Goal: Task Accomplishment & Management: Manage account settings

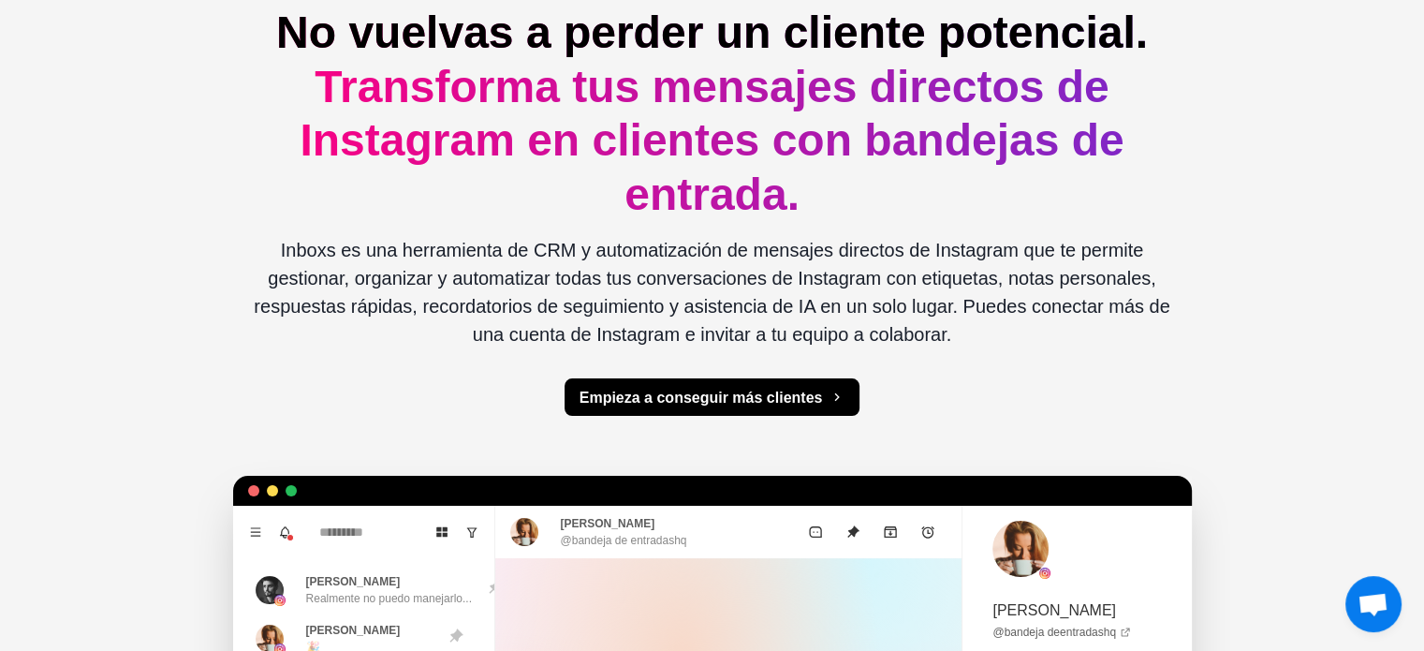
scroll to position [89, 0]
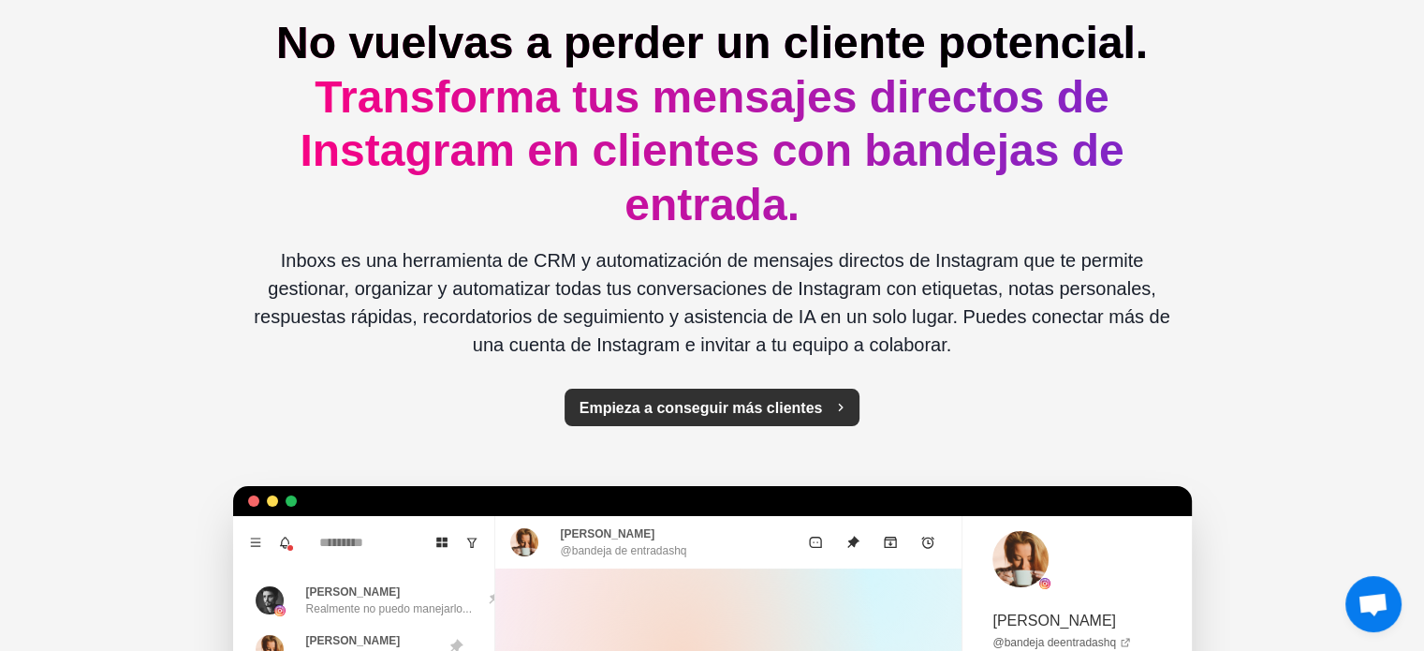
click at [712, 415] on font "Empieza a conseguir más clientes" at bounding box center [701, 408] width 243 height 16
type textarea "*"
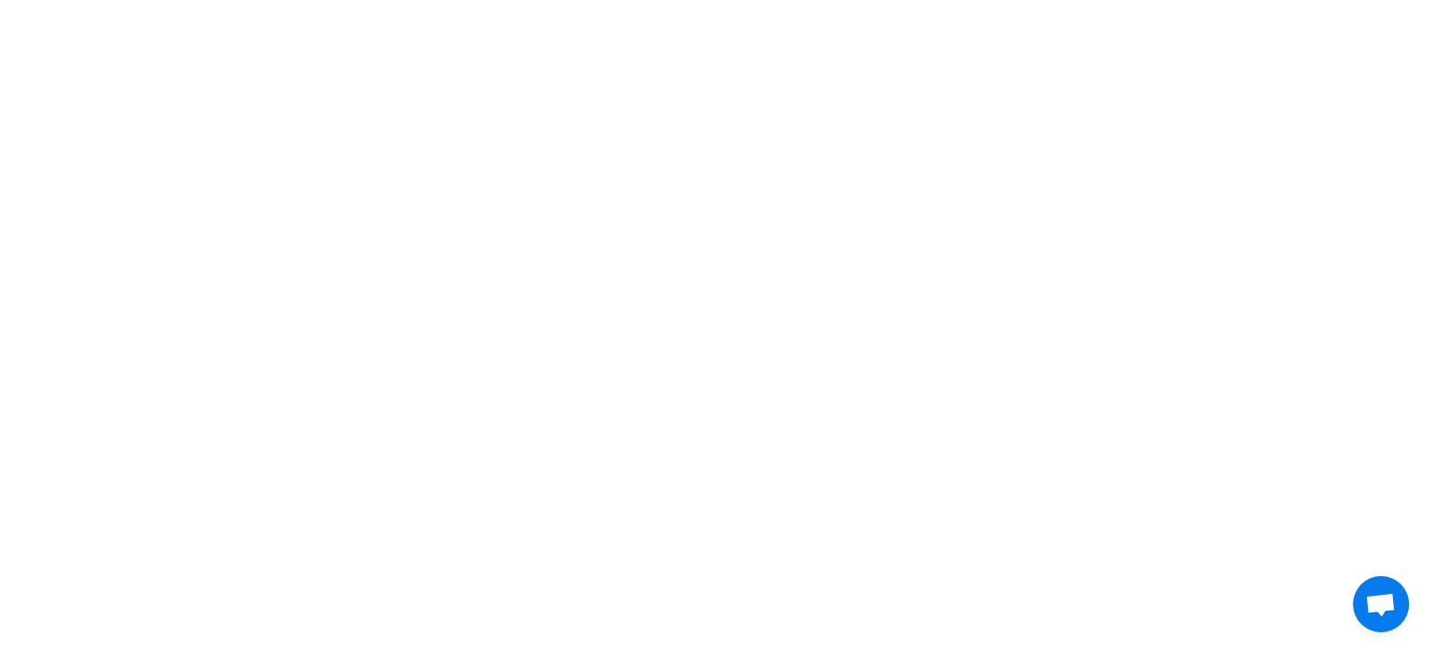
scroll to position [0, 0]
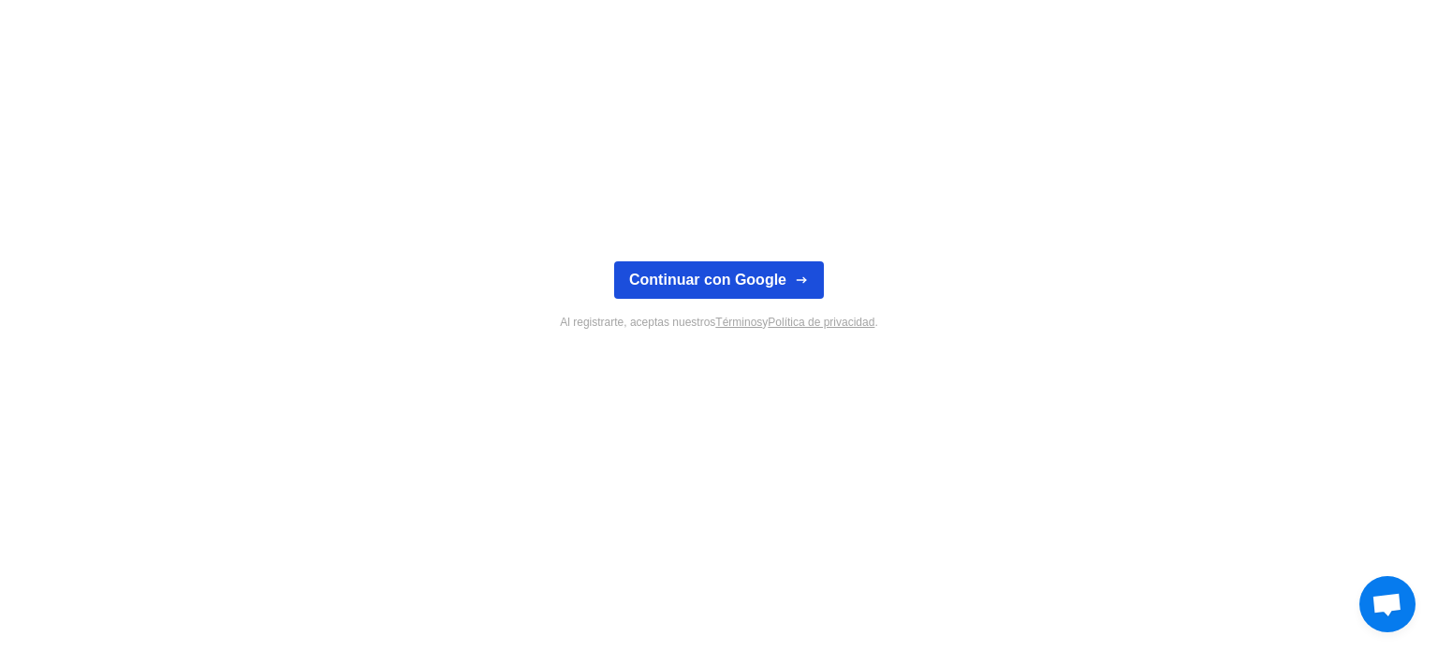
click at [713, 268] on button "Continuar con Google" at bounding box center [719, 279] width 210 height 37
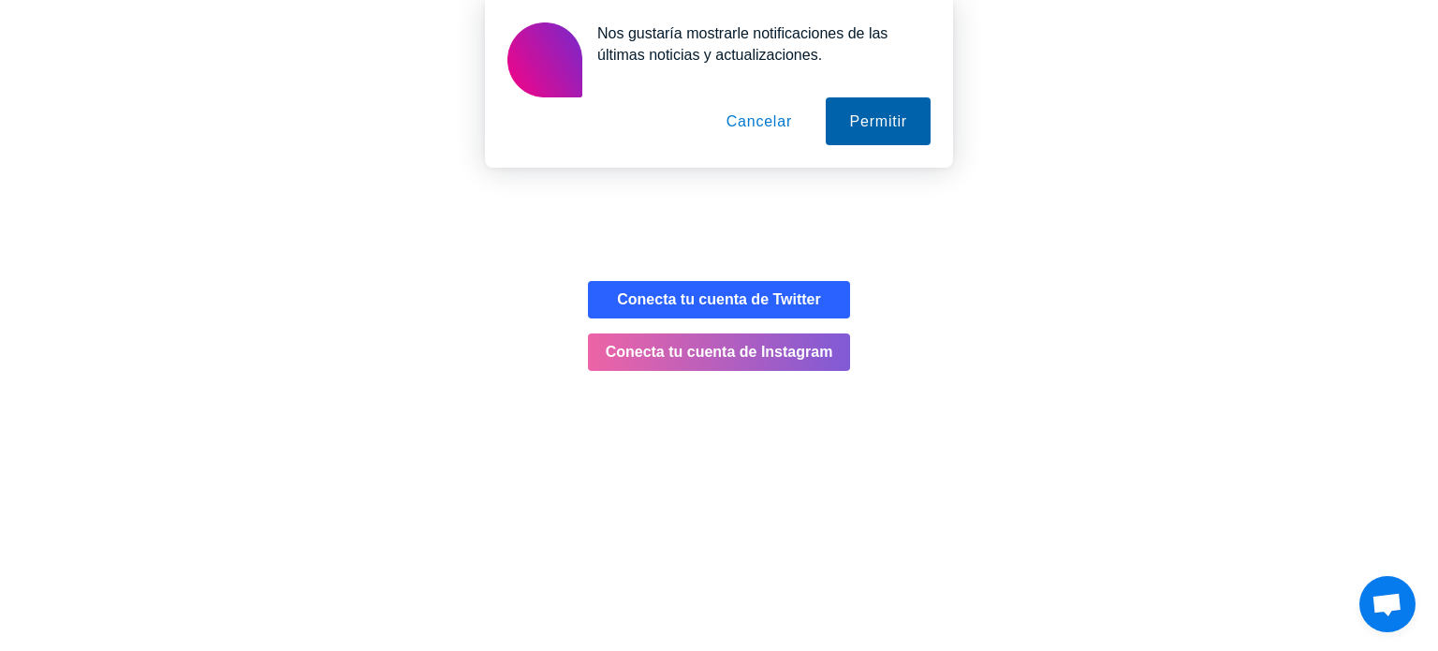
click at [858, 100] on button "Permitir" at bounding box center [878, 121] width 105 height 48
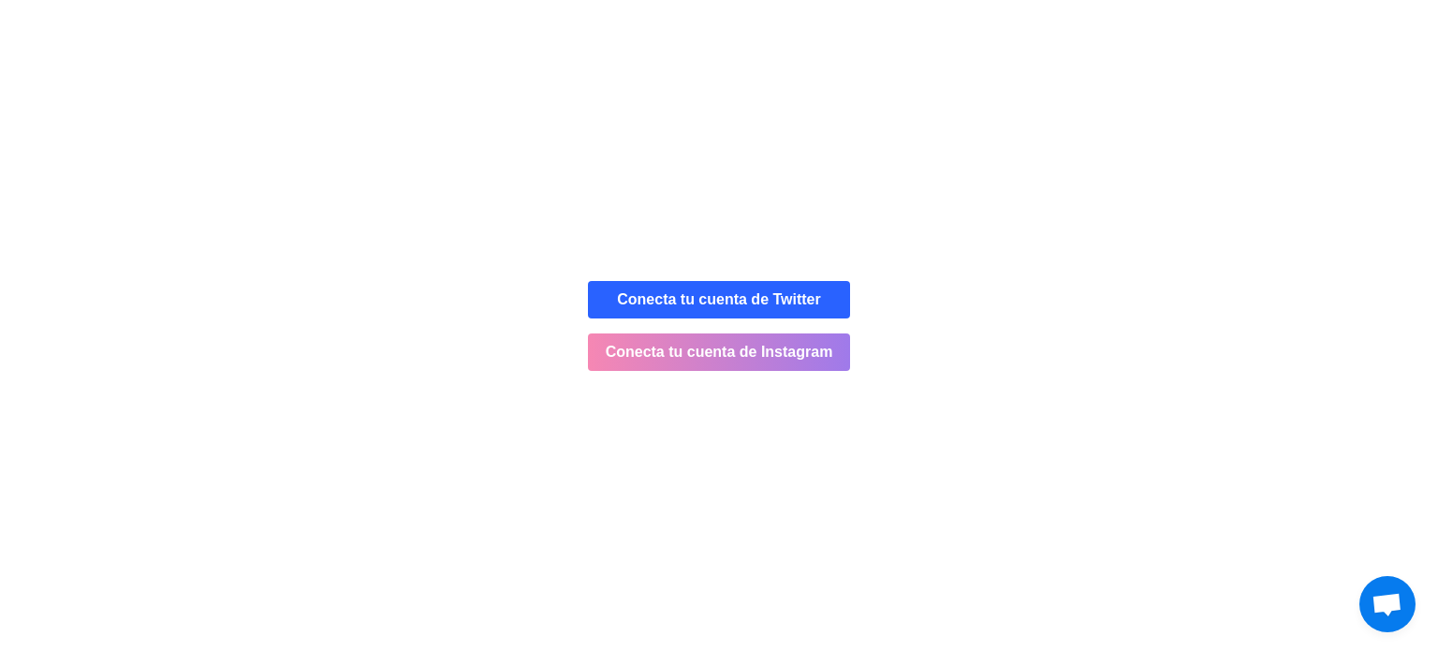
click at [742, 352] on font "Conecta tu cuenta de Instagram" at bounding box center [720, 352] width 228 height 16
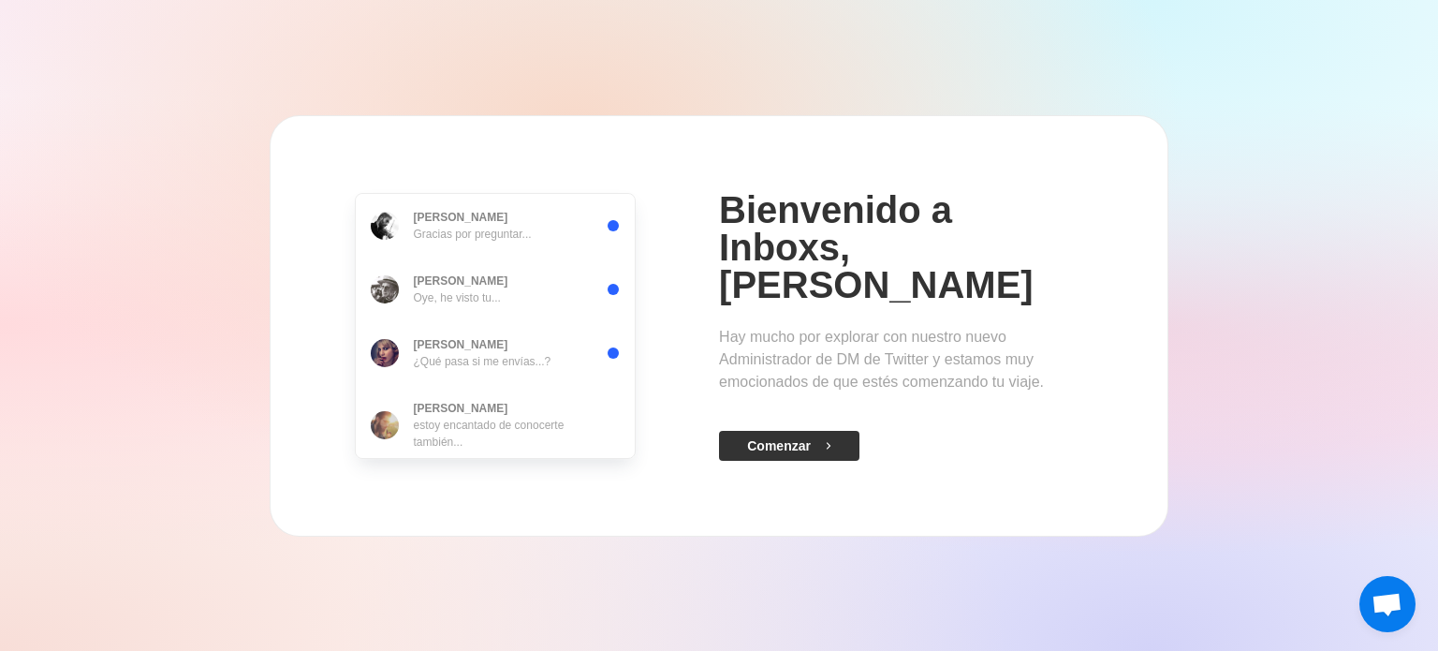
click at [785, 445] on font "Comenzar" at bounding box center [779, 445] width 64 height 15
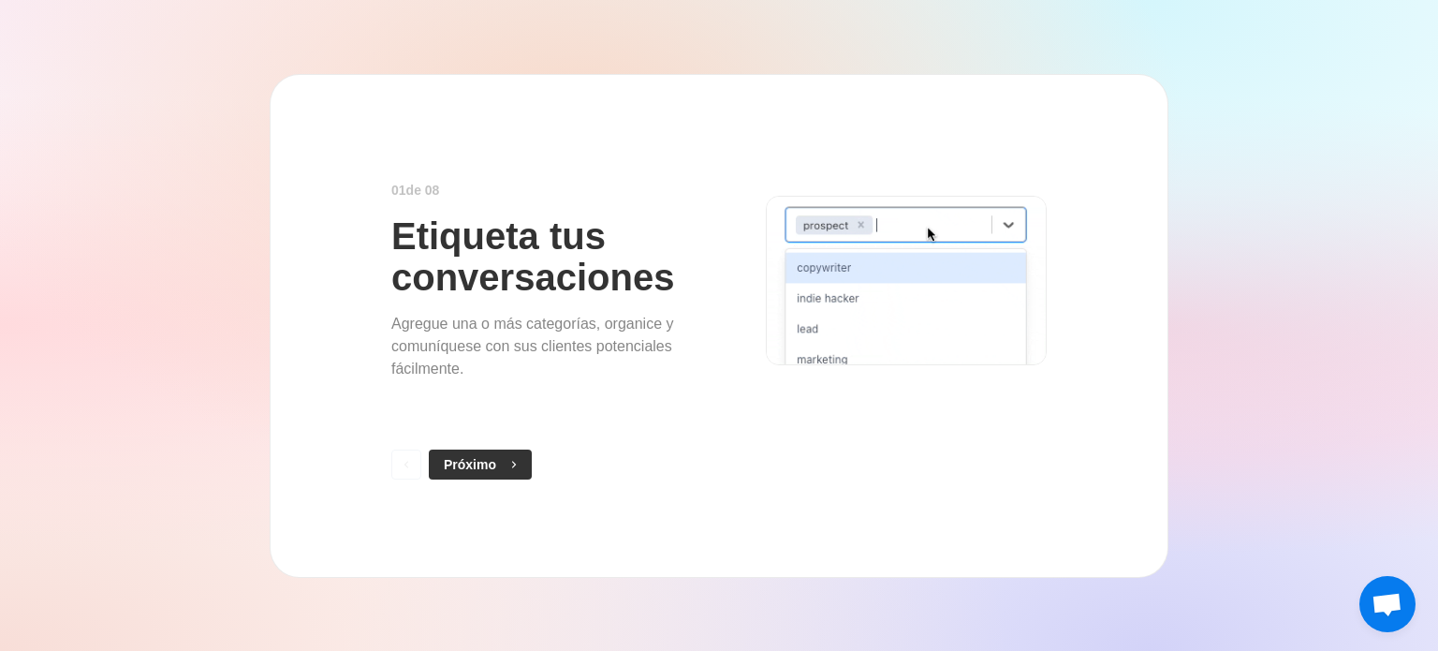
click at [466, 472] on font "Próximo" at bounding box center [470, 464] width 52 height 15
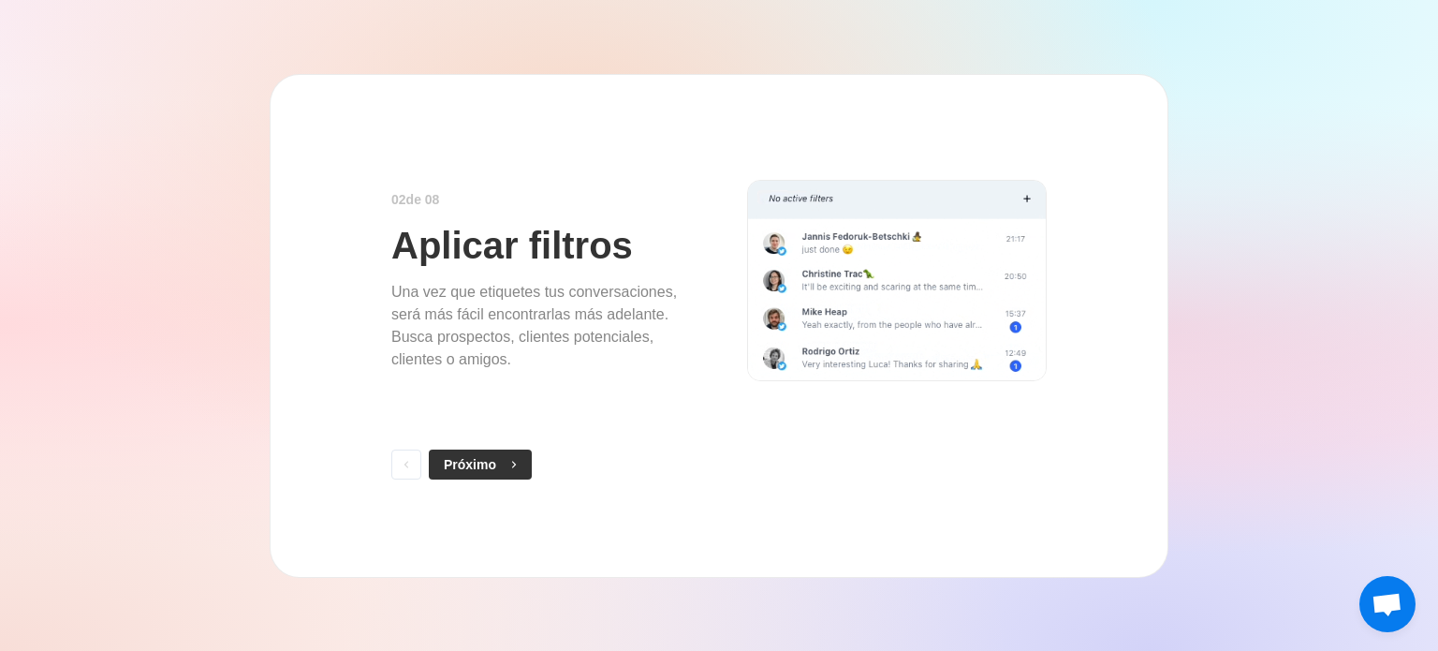
click at [454, 465] on font "Próximo" at bounding box center [470, 464] width 52 height 15
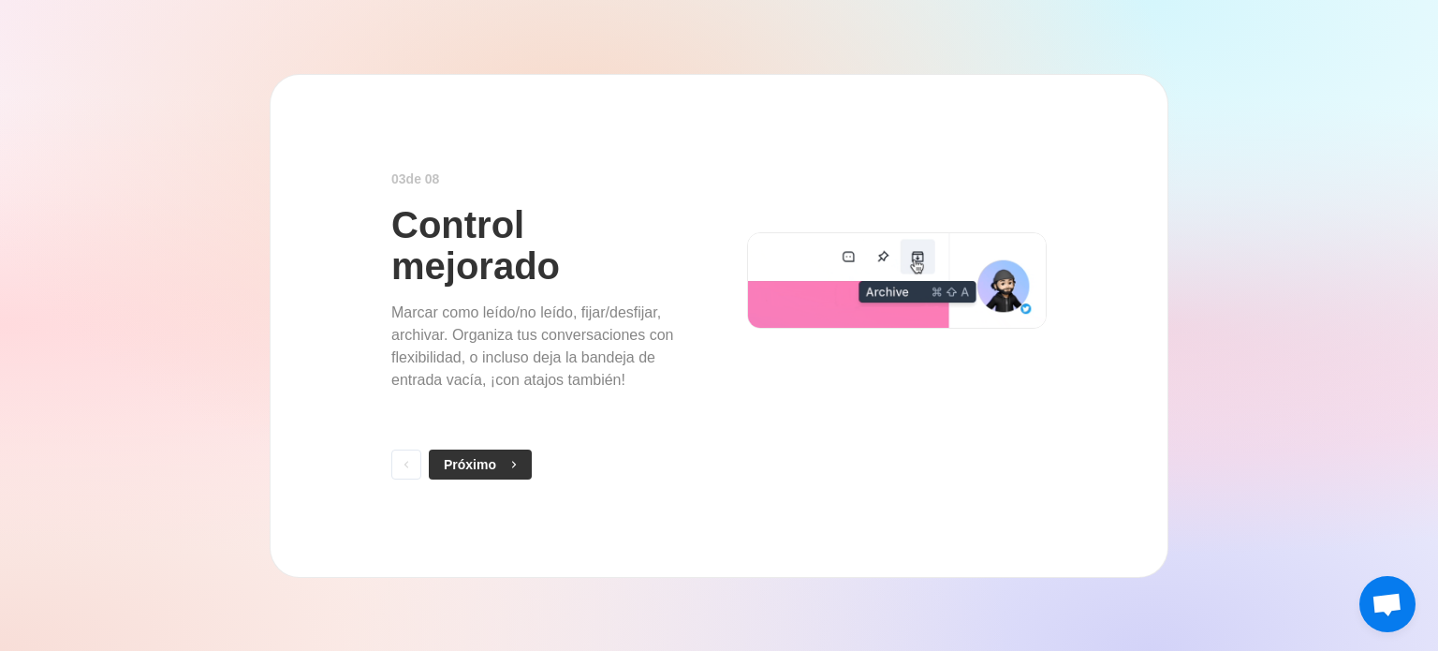
click at [486, 470] on font "Próximo" at bounding box center [470, 464] width 52 height 15
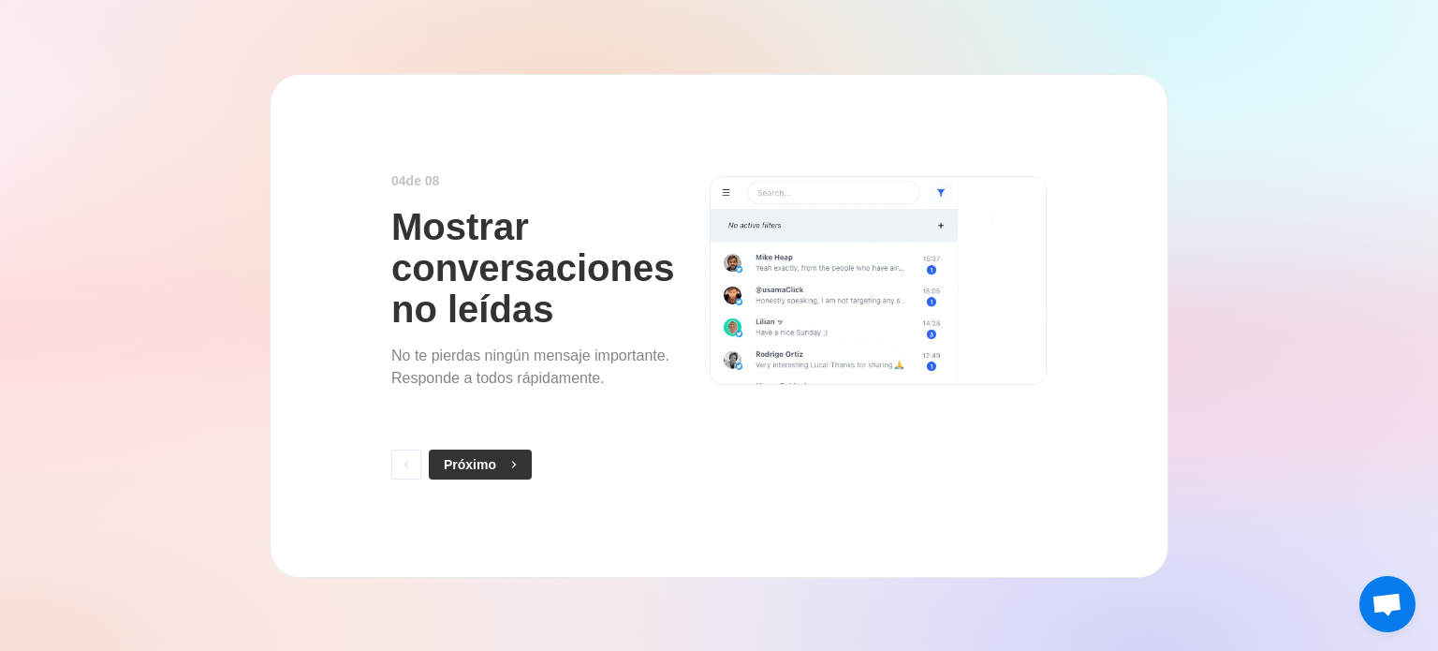
click at [502, 477] on button "Próximo" at bounding box center [480, 464] width 103 height 30
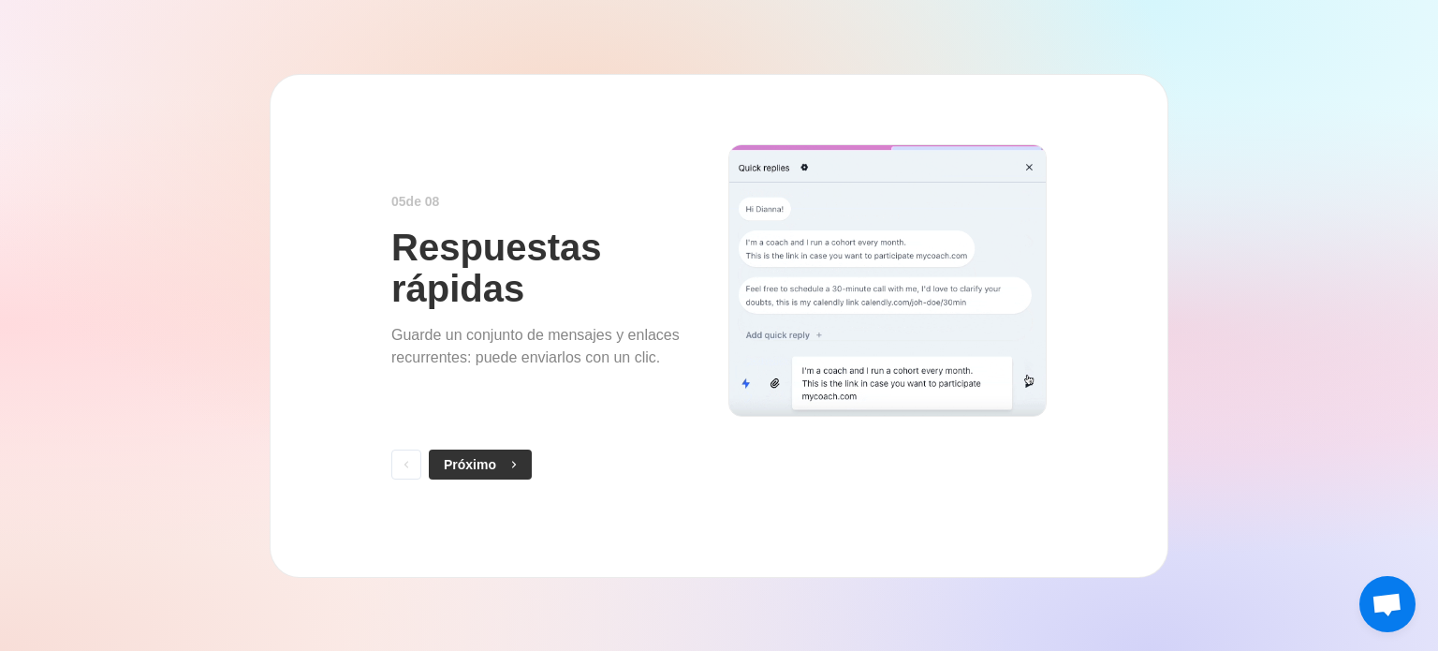
click at [492, 460] on font "Próximo" at bounding box center [470, 464] width 52 height 15
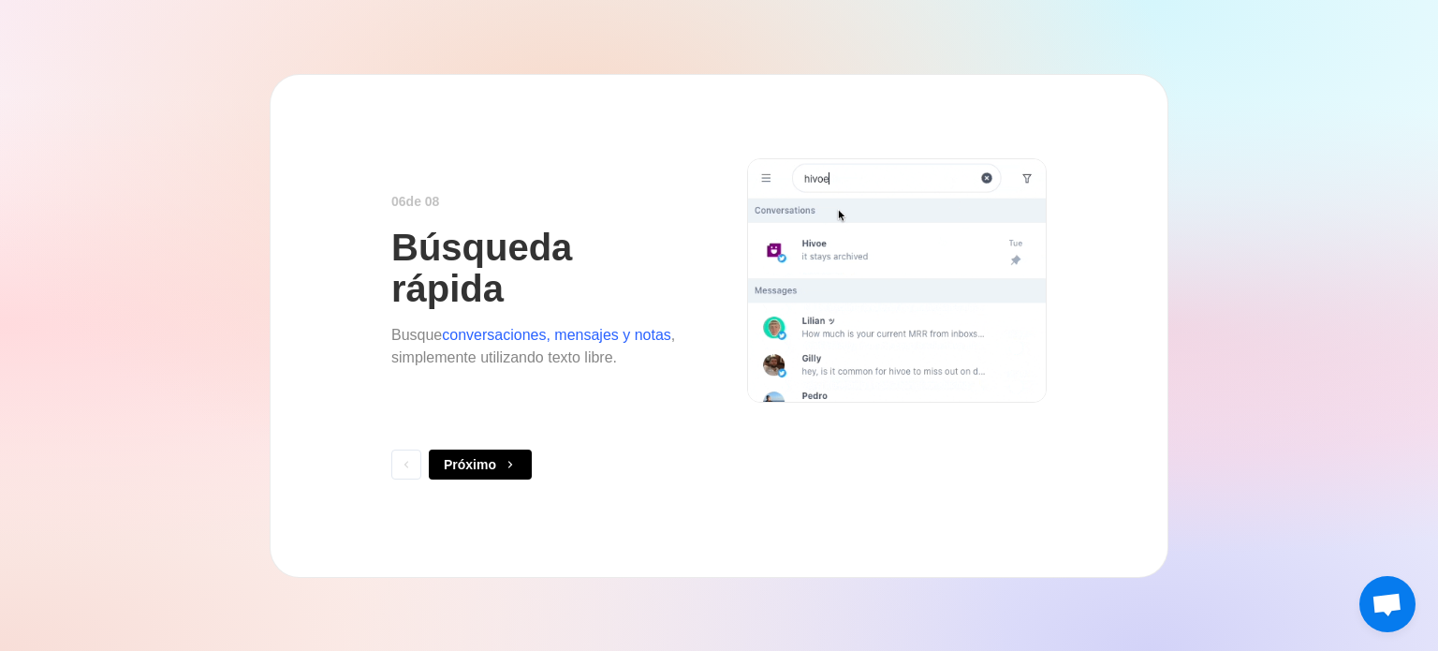
drag, startPoint x: 492, startPoint y: 460, endPoint x: 365, endPoint y: 541, distance: 151.2
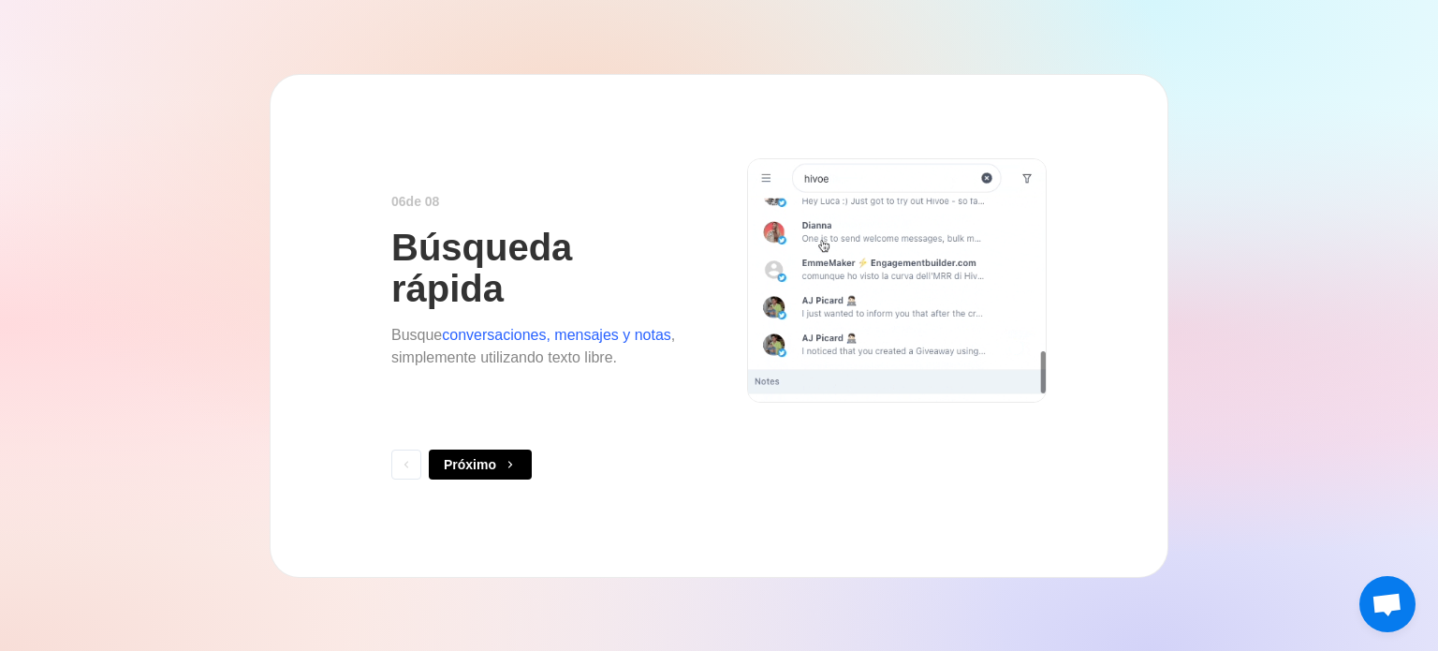
click at [365, 541] on div "0 6 de 0 8 Búsqueda rápida Busque conversaciones, mensajes y notas , simplement…" at bounding box center [719, 326] width 899 height 504
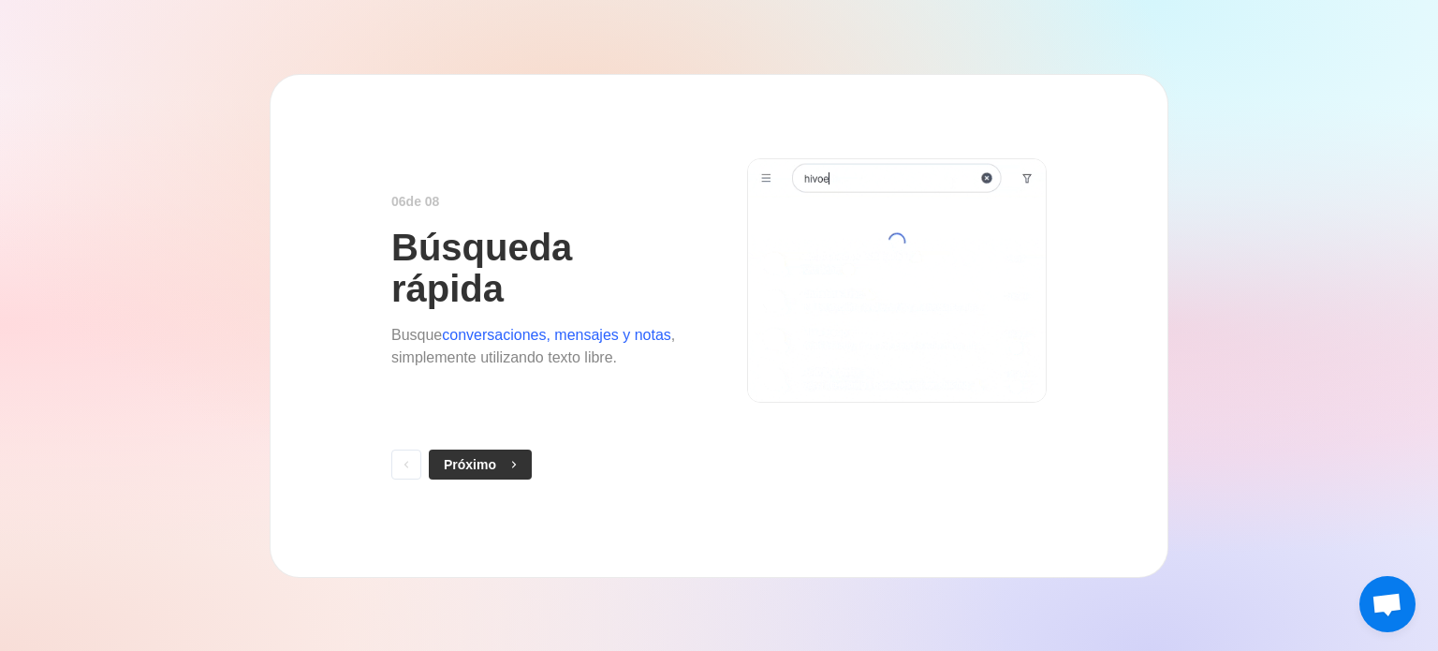
click at [507, 459] on icon "button" at bounding box center [513, 464] width 13 height 13
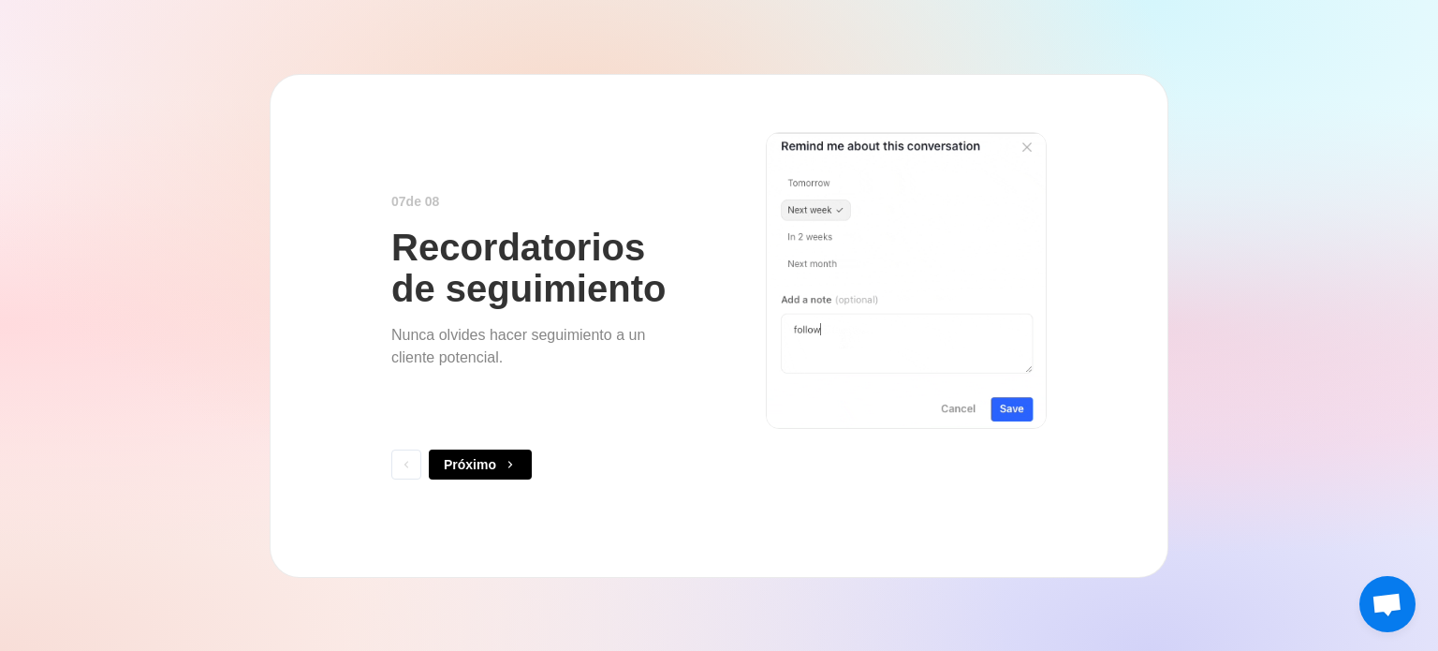
click at [507, 459] on icon "button" at bounding box center [510, 464] width 13 height 13
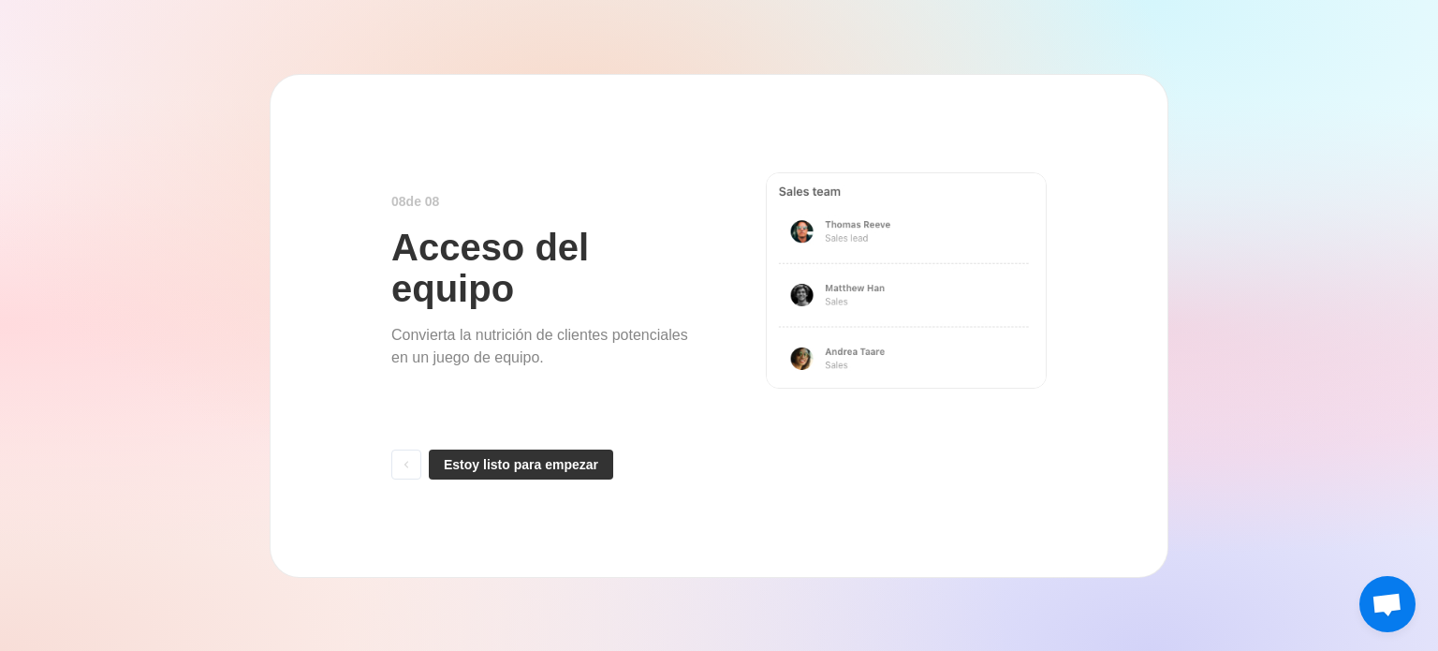
click at [504, 458] on font "Estoy listo para empezar" at bounding box center [521, 464] width 154 height 15
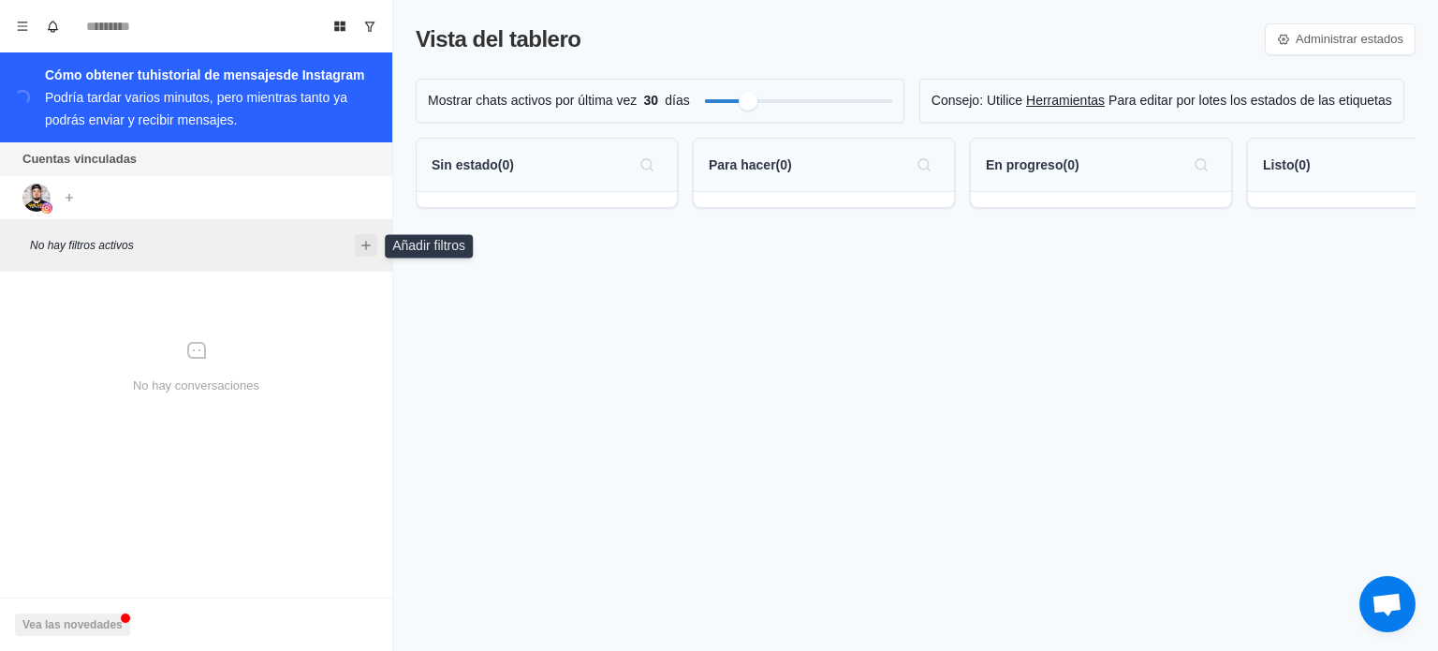
click at [362, 240] on icon "Añadir filtros" at bounding box center [366, 245] width 15 height 15
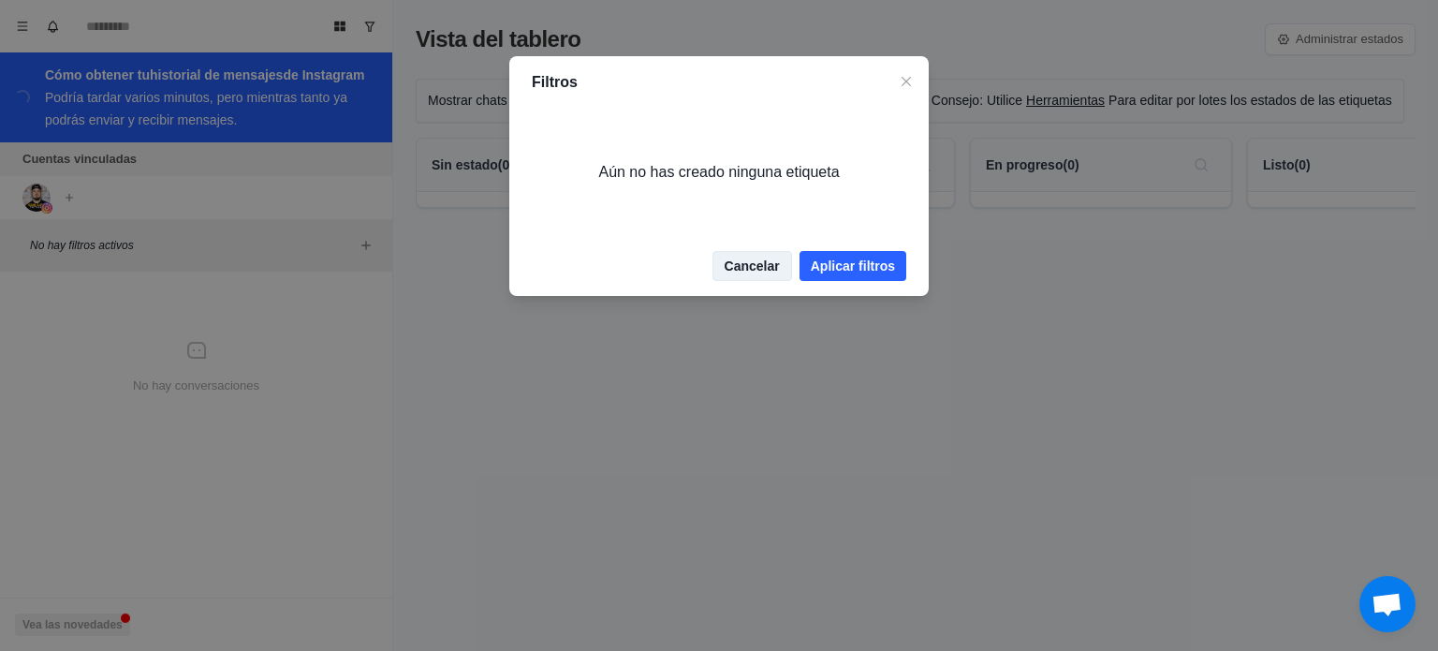
click at [774, 272] on font "Cancelar" at bounding box center [752, 265] width 55 height 15
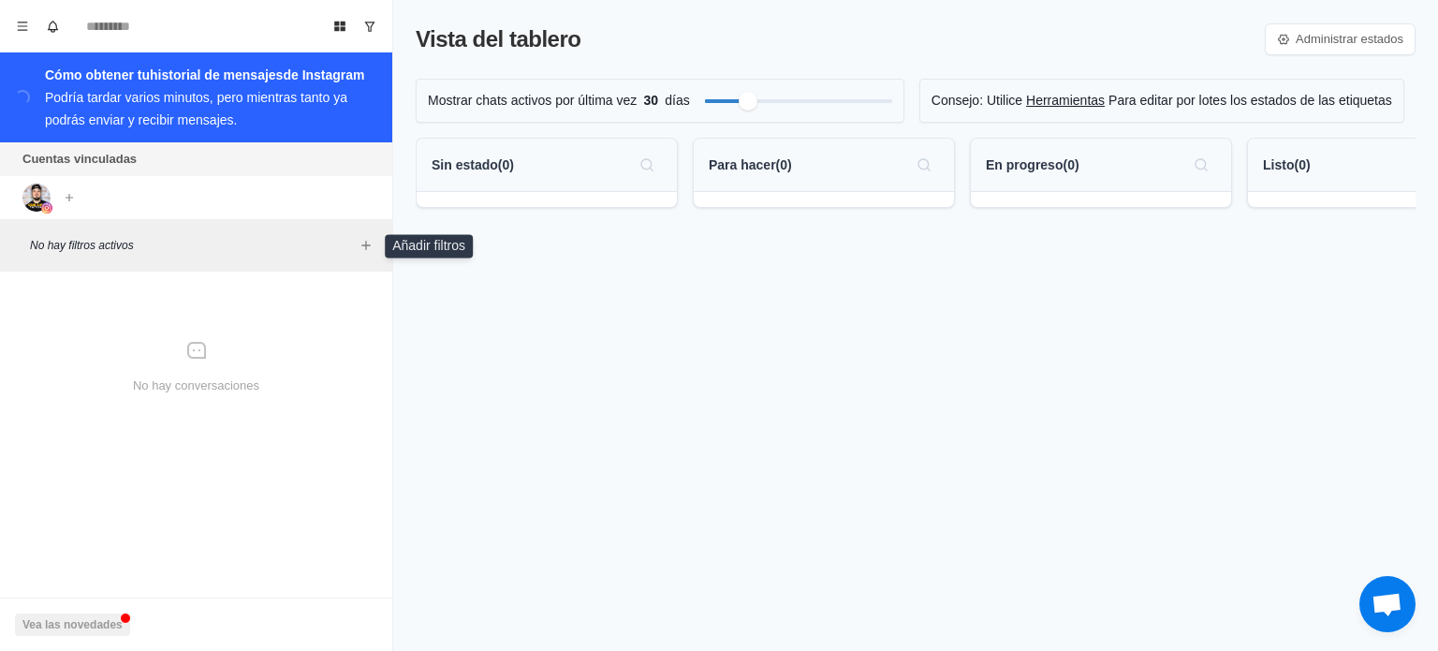
click at [65, 153] on font "Cuentas vinculadas" at bounding box center [79, 159] width 114 height 14
click at [16, 24] on icon "Menú" at bounding box center [22, 26] width 13 height 13
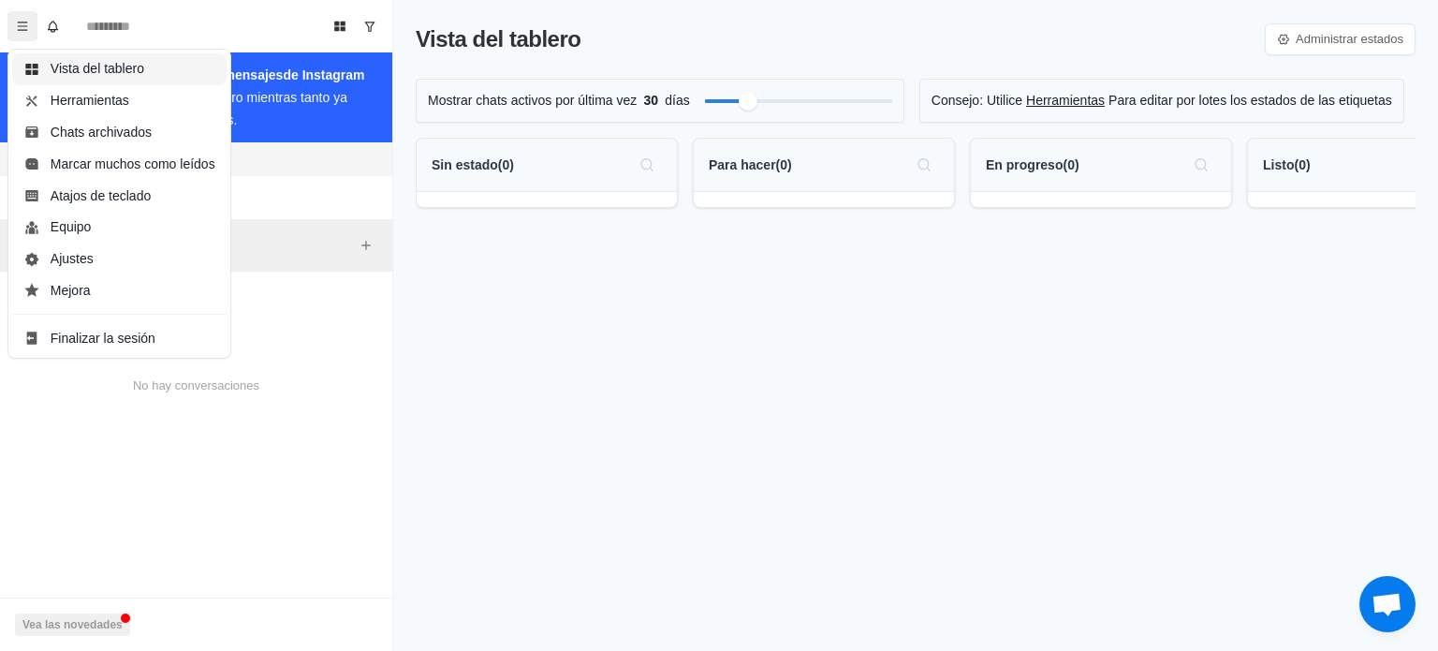
click at [157, 68] on button "Vista del tablero" at bounding box center [119, 69] width 214 height 32
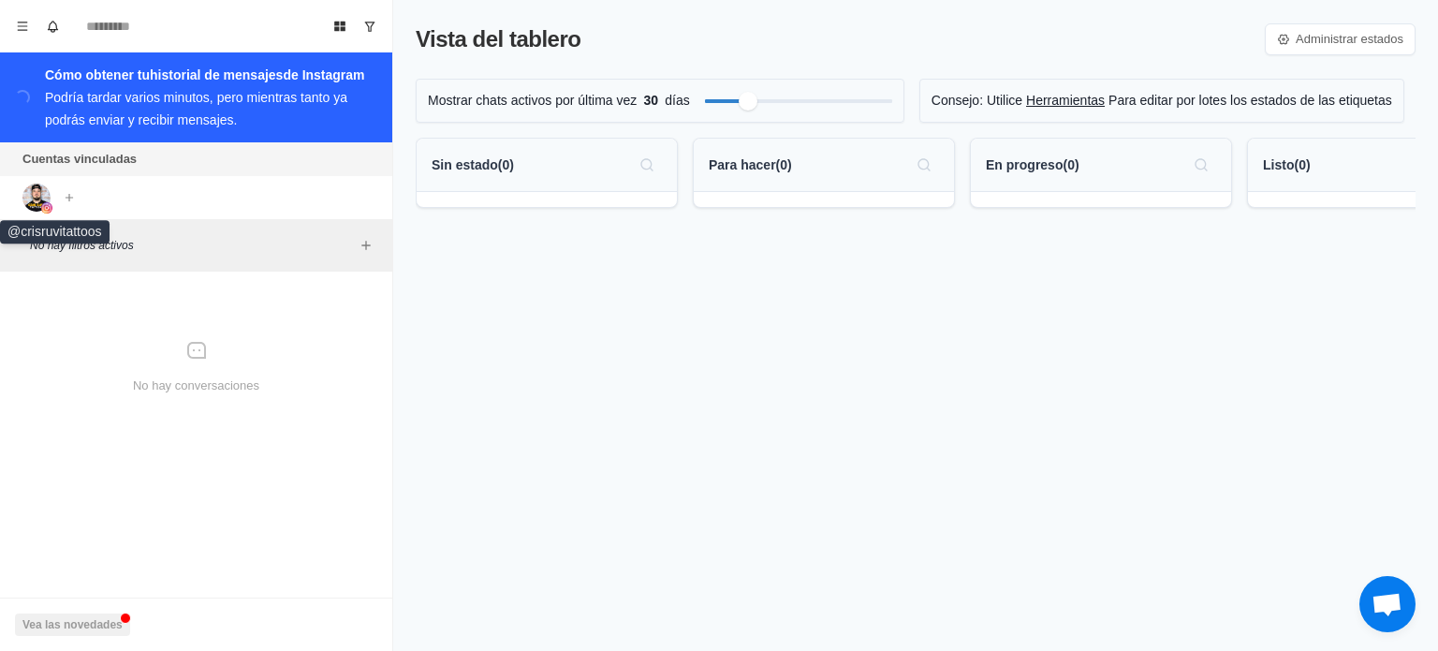
click at [39, 198] on img at bounding box center [36, 198] width 28 height 28
click at [47, 201] on img at bounding box center [36, 198] width 28 height 28
click at [78, 374] on div "No hay conversaciones" at bounding box center [195, 367] width 377 height 176
drag, startPoint x: 1437, startPoint y: 509, endPoint x: 1437, endPoint y: 695, distance: 185.4
click at [1437, 650] on html "Vista del tablero Herramientas Chats archivados Marcar muchos como leídos Atajo…" at bounding box center [719, 325] width 1438 height 651
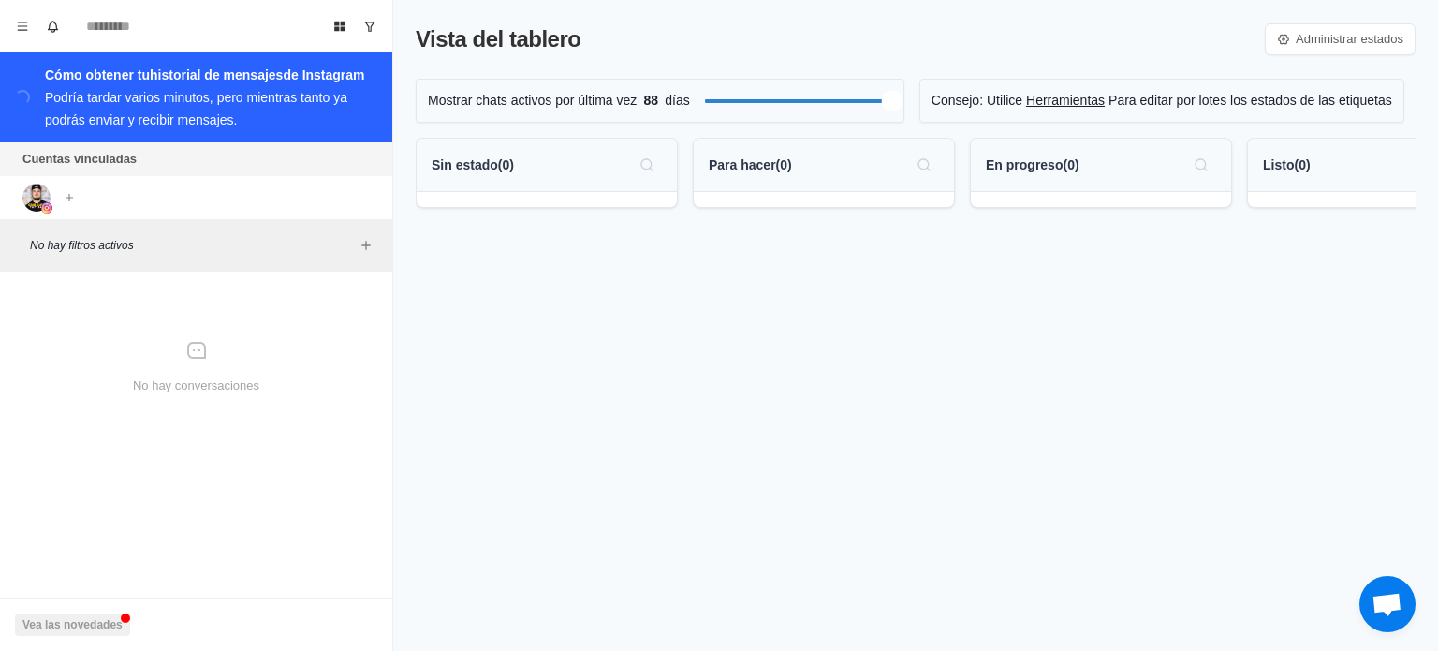
click at [948, 66] on div "Vista del tablero Administrar estados Mostrar chats activos por última vez 88 d…" at bounding box center [915, 325] width 1045 height 651
click at [743, 104] on div at bounding box center [798, 101] width 187 height 19
click at [401, 213] on div "Vista del tablero Administrar estados Mostrar chats activos por última vez 30 d…" at bounding box center [915, 325] width 1045 height 651
click at [60, 110] on div "Cómo obtener tu historial de mensajes de Instagram Podría tardar varios minutos…" at bounding box center [211, 97] width 332 height 67
click at [1380, 614] on span "Chat abierto" at bounding box center [1387, 606] width 31 height 26
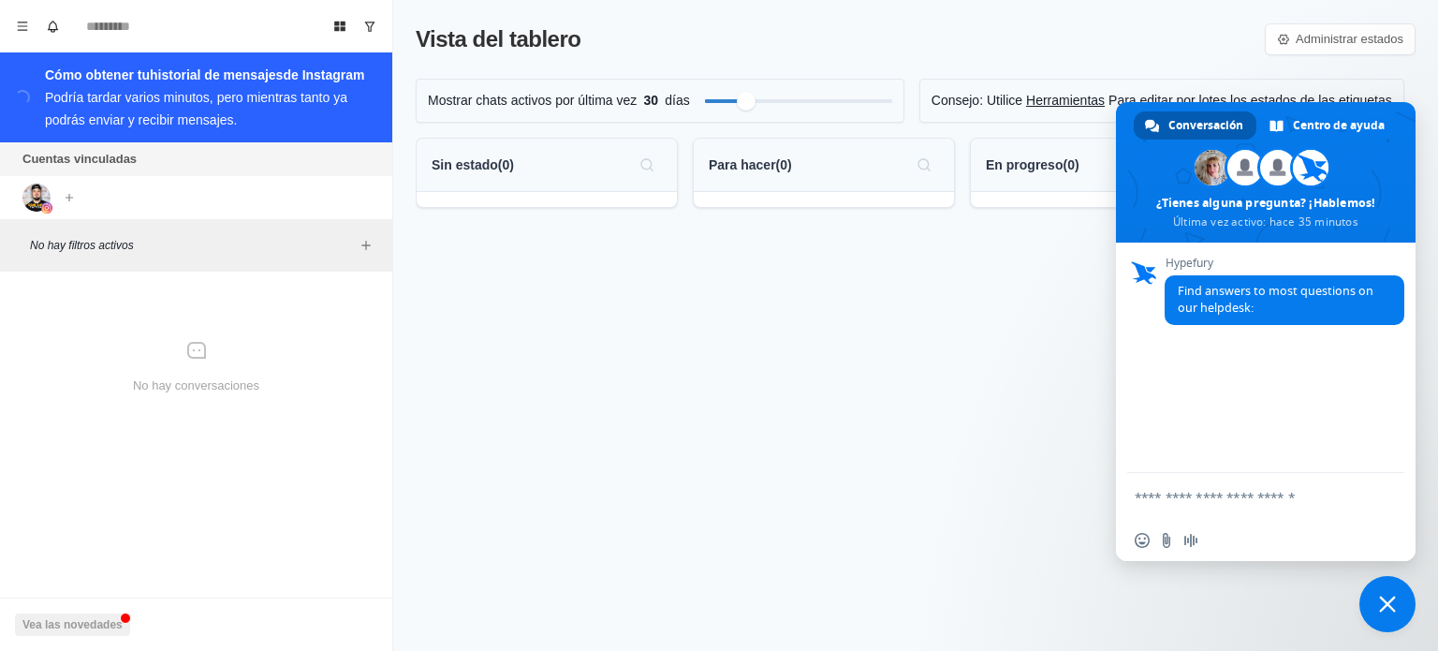
click at [1204, 496] on textarea "Escribe aquí tu mensaje..." at bounding box center [1245, 497] width 221 height 17
type textarea "**********"
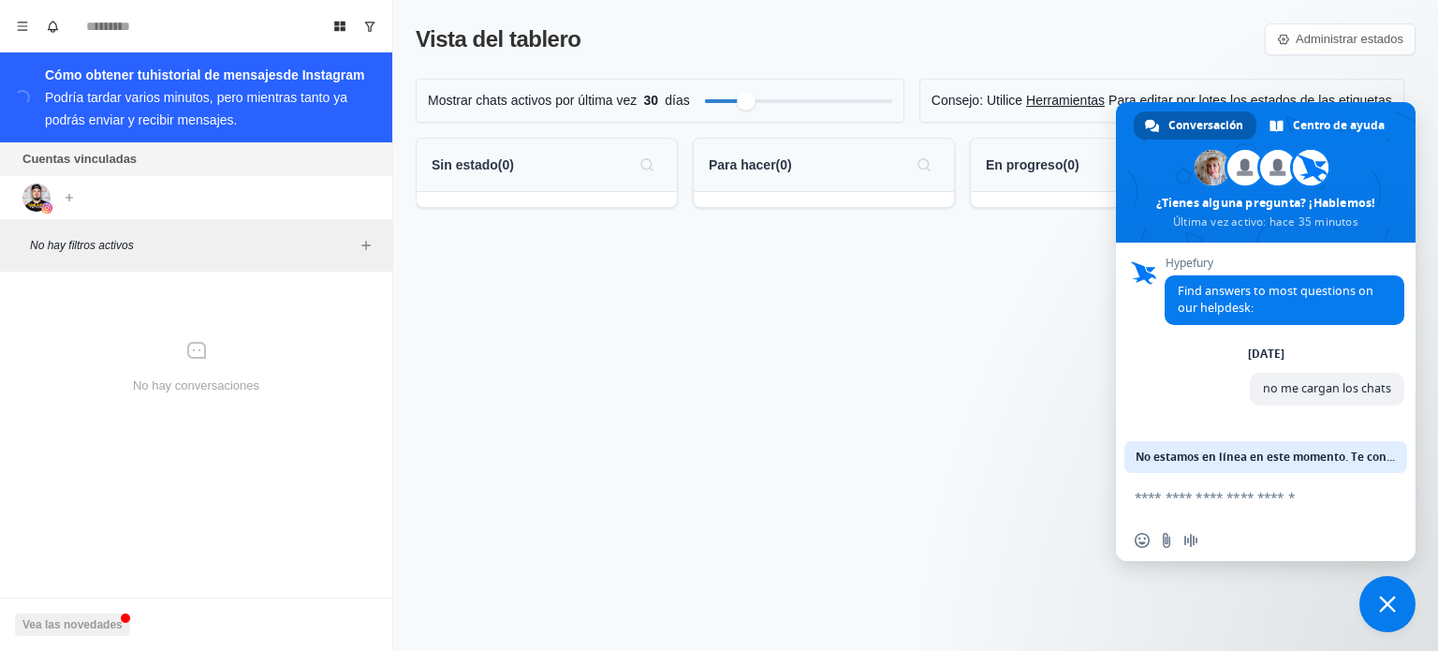
click at [1360, 450] on span "No estamos en línea en este momento. Te contactaremos por correo electrónico." at bounding box center [1266, 457] width 260 height 32
click at [1312, 123] on span "Centro de ayuda" at bounding box center [1339, 125] width 92 height 28
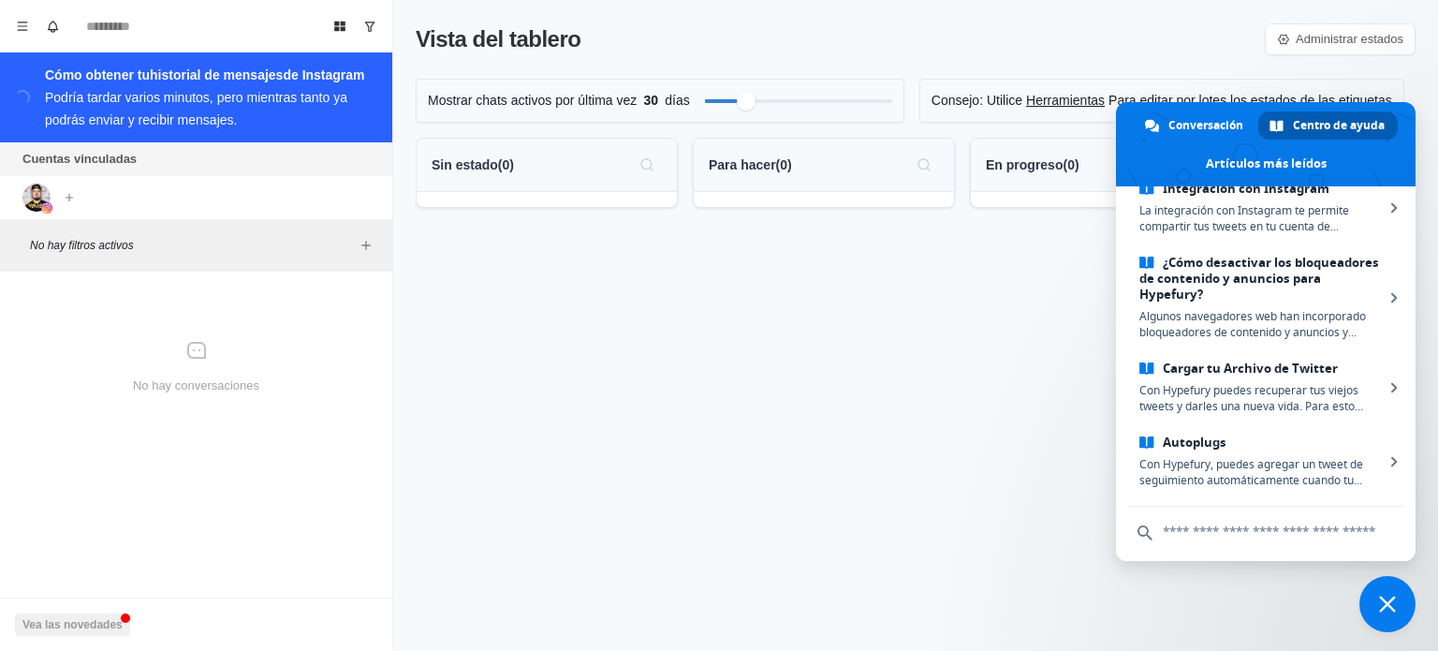
scroll to position [563, 0]
click at [809, 397] on div "Vista del tablero Administrar estados Mostrar chats activos por última vez 30 d…" at bounding box center [915, 325] width 1045 height 651
click at [1164, 123] on div "Conversación" at bounding box center [1195, 125] width 123 height 28
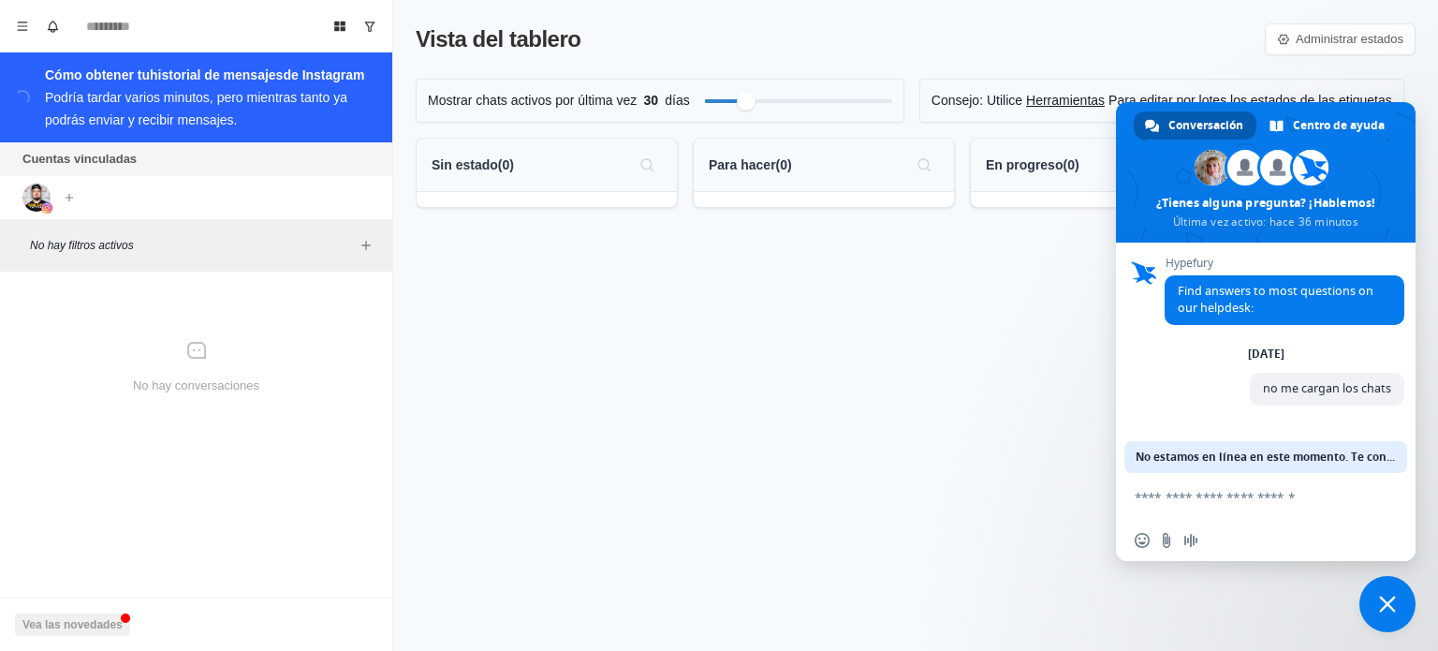
click at [889, 379] on div "Vista del tablero Administrar estados Mostrar chats activos por última vez 30 d…" at bounding box center [915, 325] width 1045 height 651
click at [1398, 602] on span "Cerrar el chat" at bounding box center [1387, 604] width 56 height 56
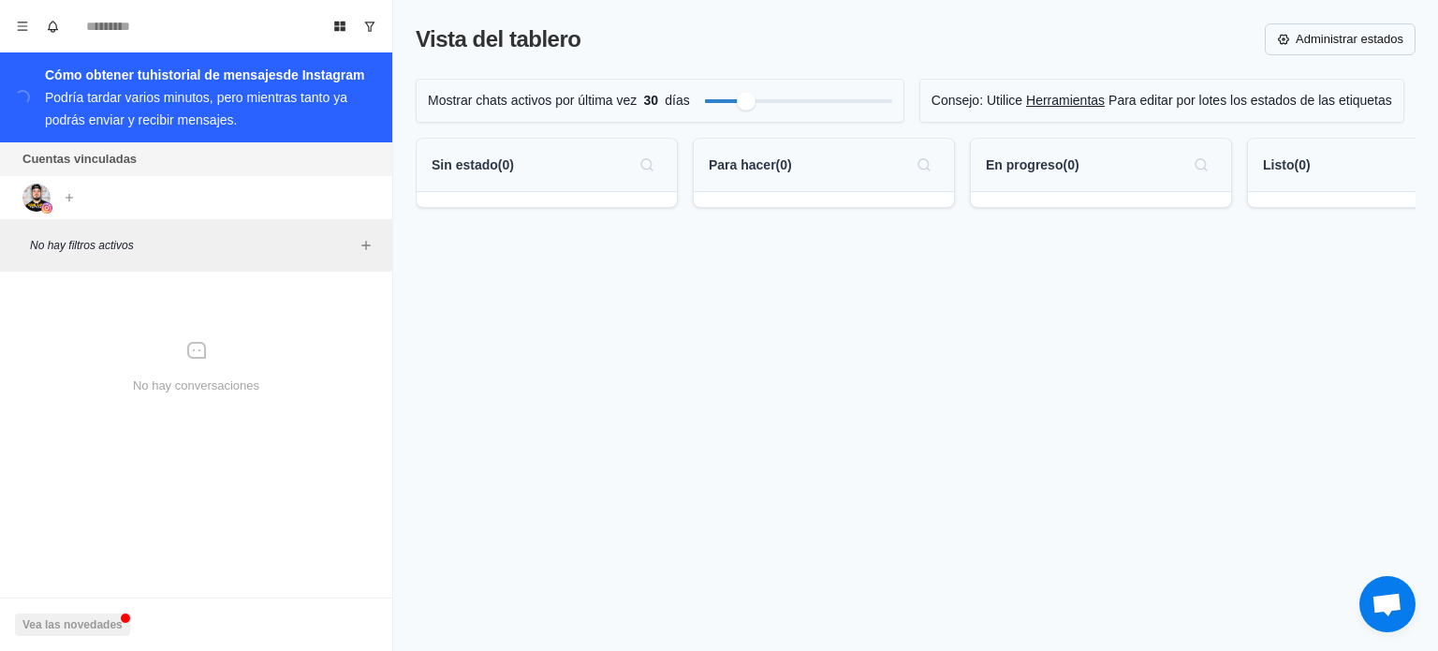
click at [1339, 48] on font "Administrar estados" at bounding box center [1350, 39] width 108 height 19
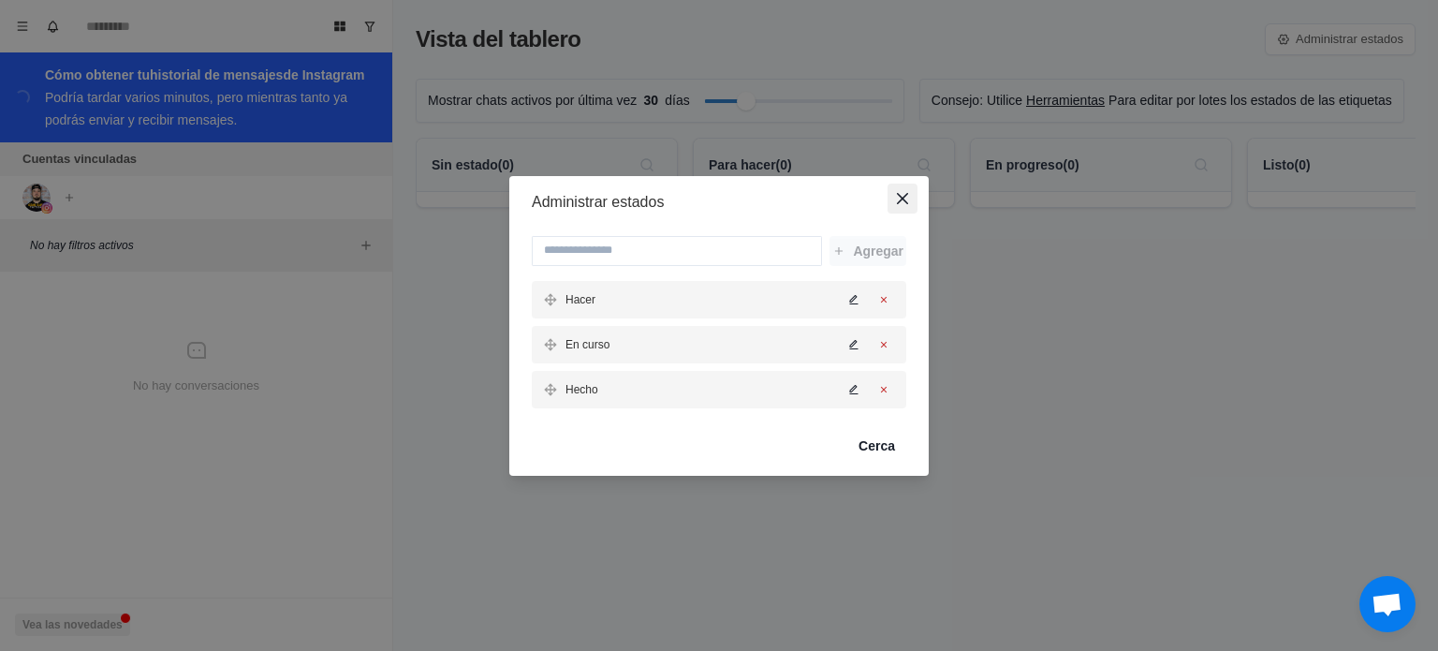
click at [898, 191] on button "Cerca" at bounding box center [903, 199] width 30 height 30
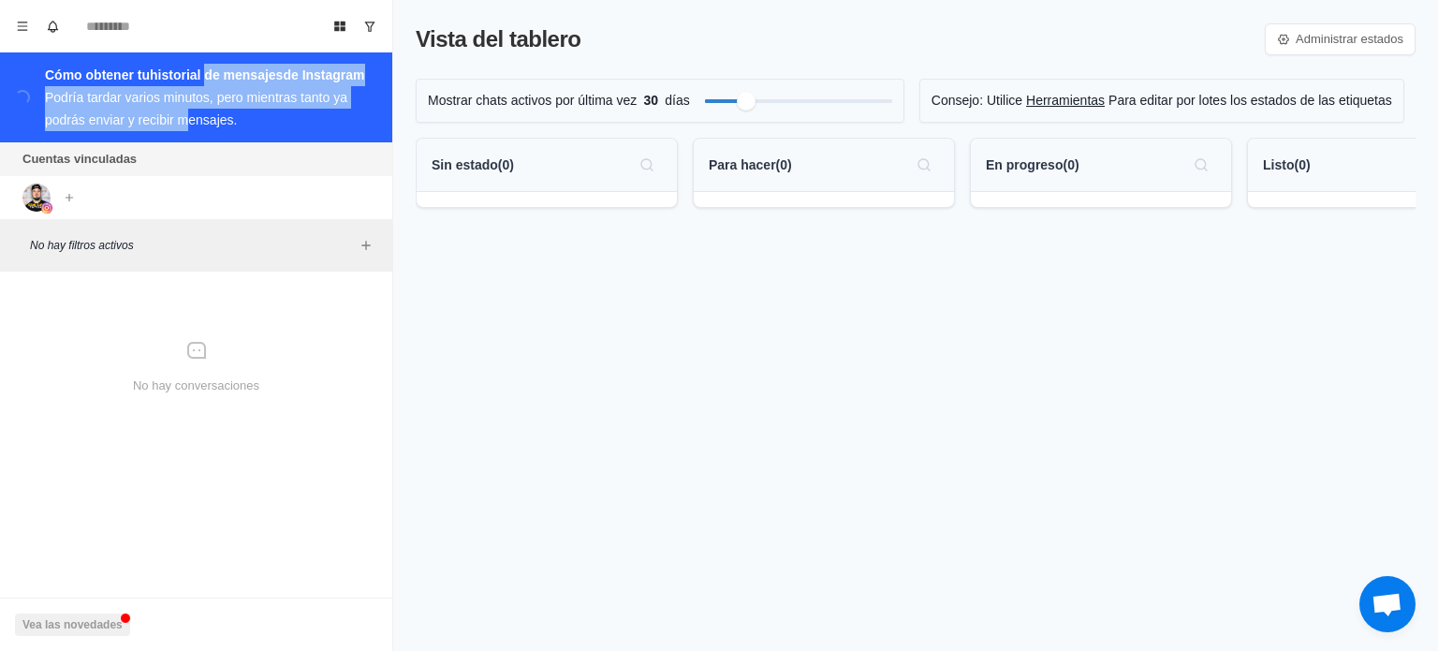
drag, startPoint x: 211, startPoint y: 73, endPoint x: 186, endPoint y: 115, distance: 48.7
click at [186, 115] on div "Cómo obtener tu historial de mensajes de Instagram Podría tardar varios minutos…" at bounding box center [211, 97] width 332 height 67
click at [186, 115] on font "Podría tardar varios minutos, pero mientras tanto ya podrás enviar y recibir me…" at bounding box center [196, 108] width 302 height 37
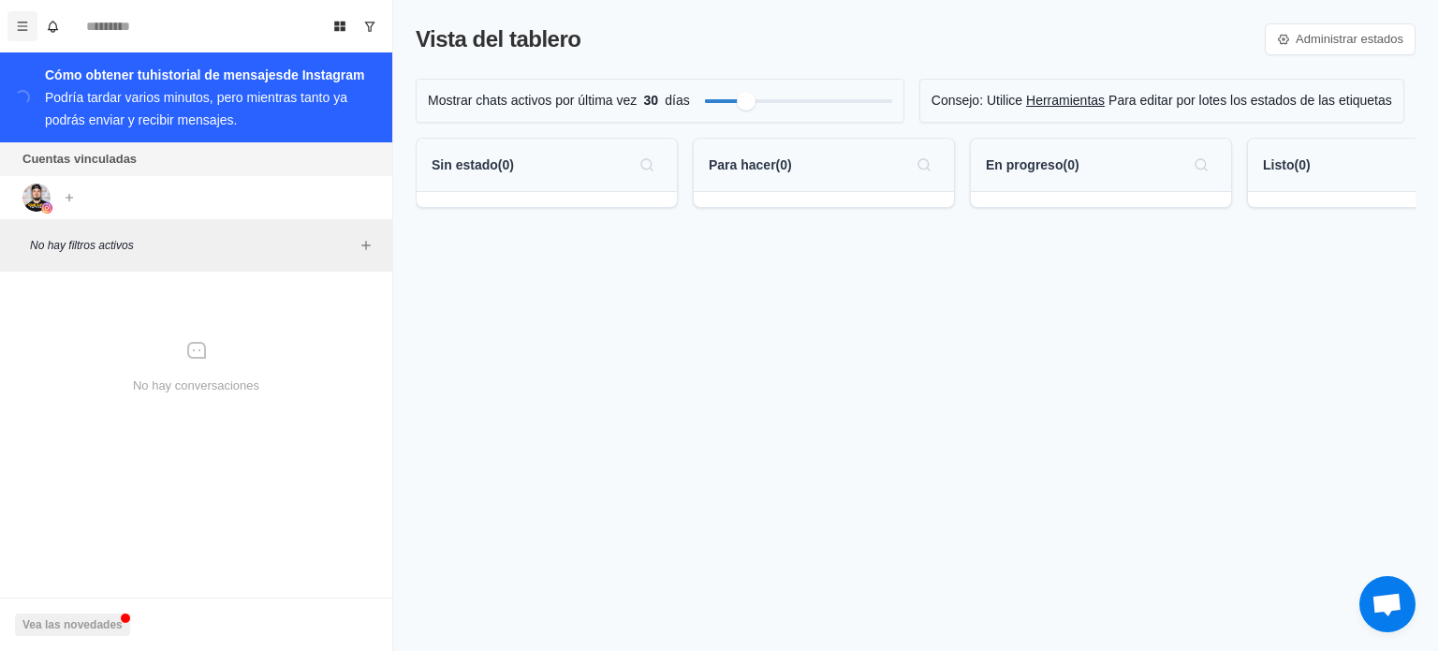
click at [10, 28] on button "Menú" at bounding box center [22, 26] width 30 height 30
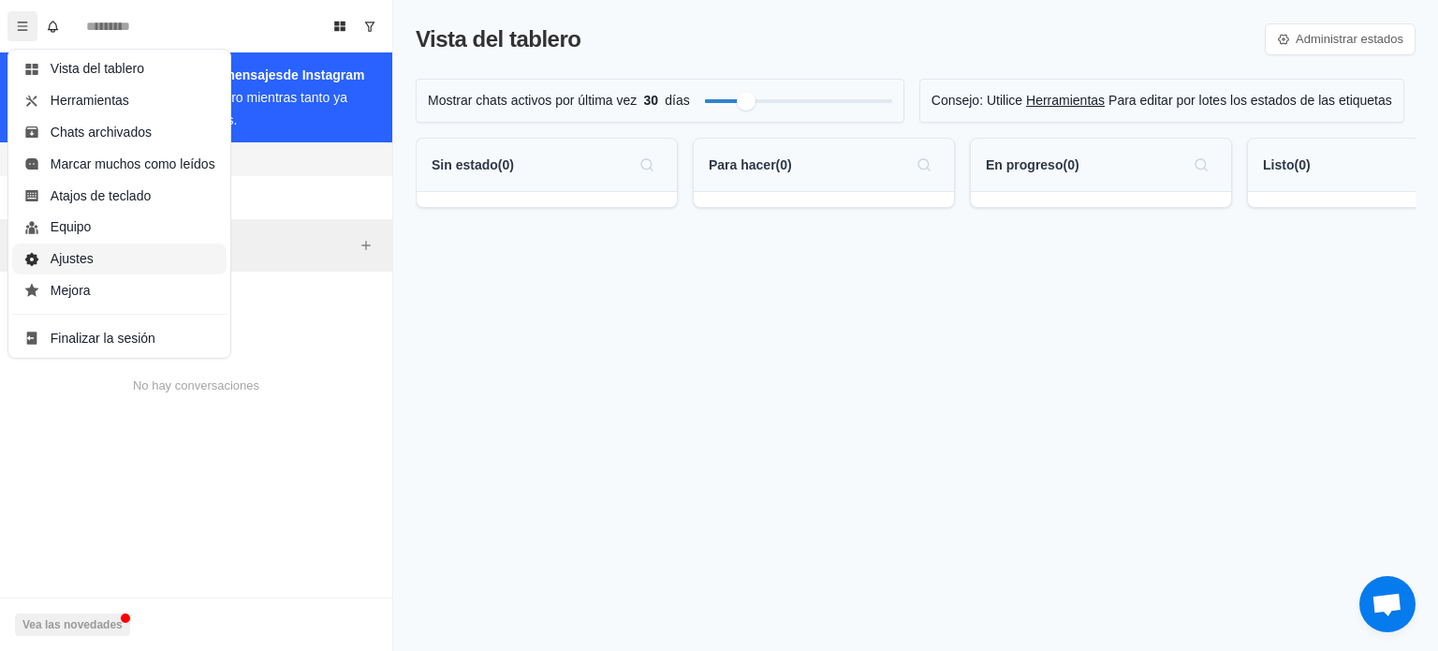
click at [125, 263] on button "Ajustes" at bounding box center [119, 259] width 214 height 32
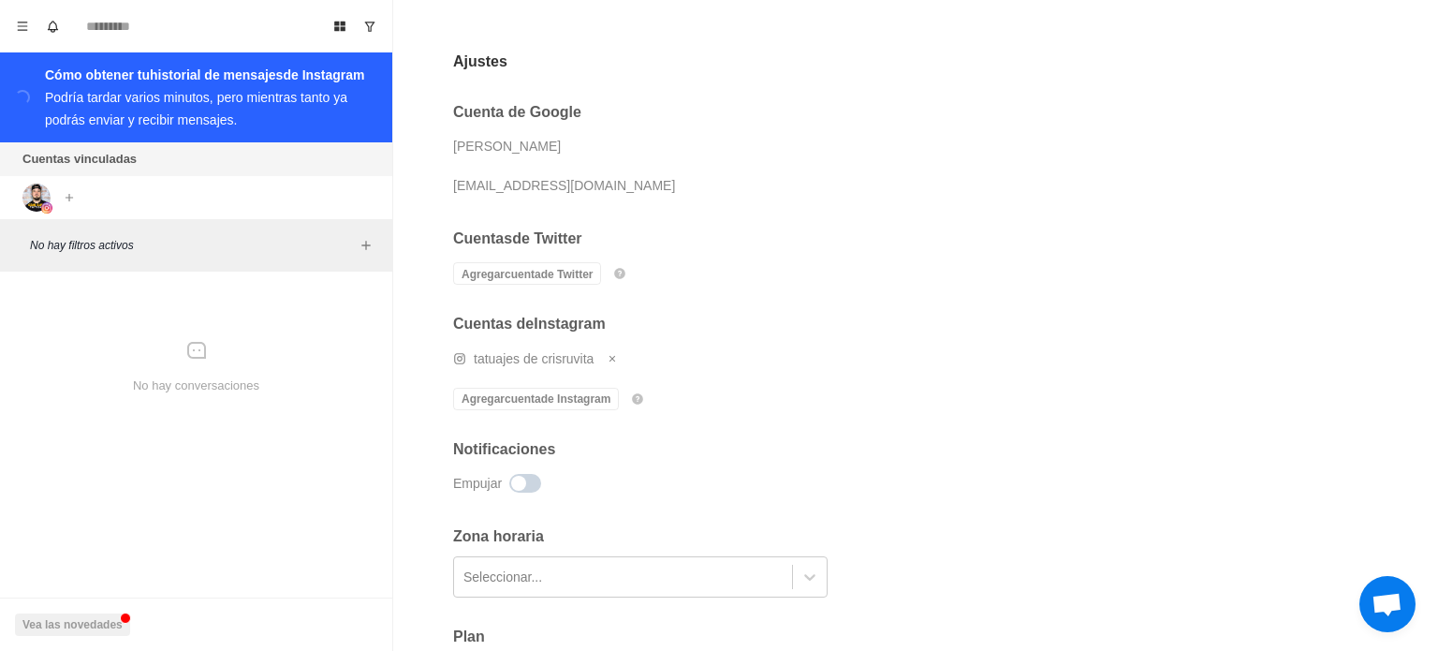
scroll to position [0, 0]
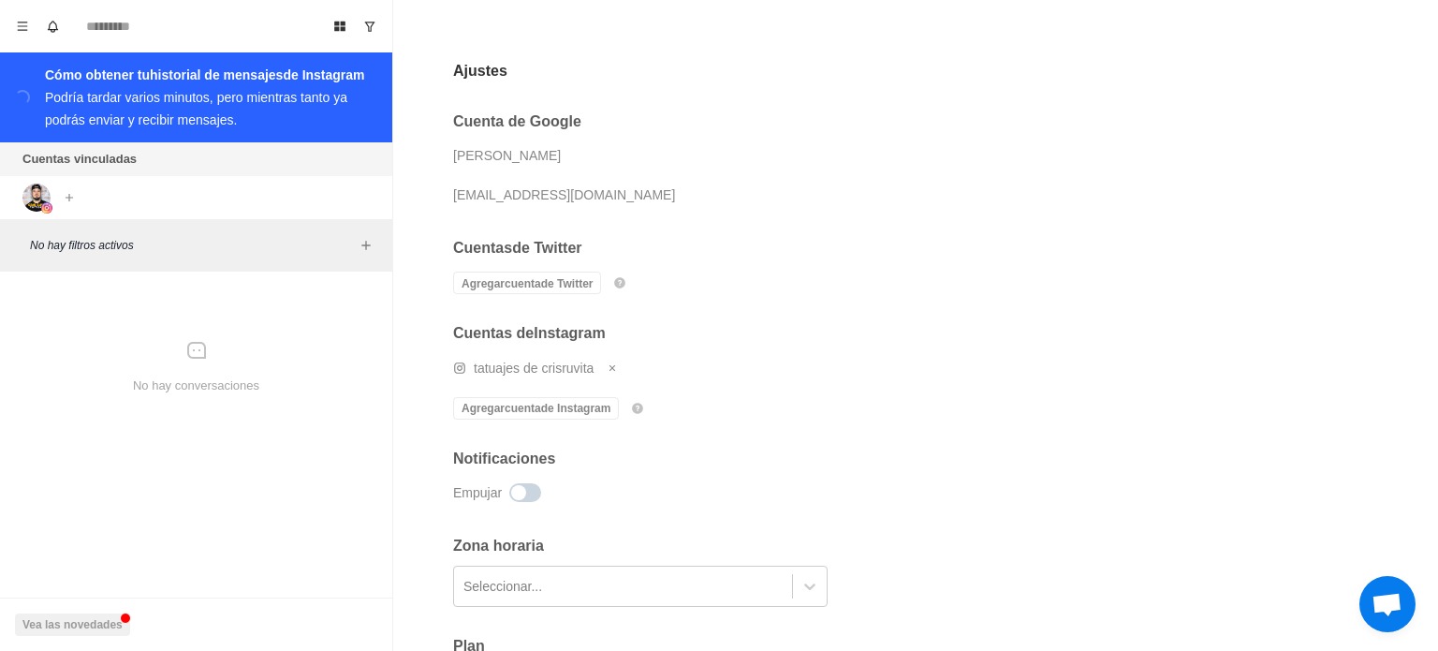
click at [509, 369] on font "tatuajes de crisruvita" at bounding box center [534, 367] width 120 height 15
click at [614, 365] on icon "Eliminar cuenta" at bounding box center [613, 367] width 6 height 6
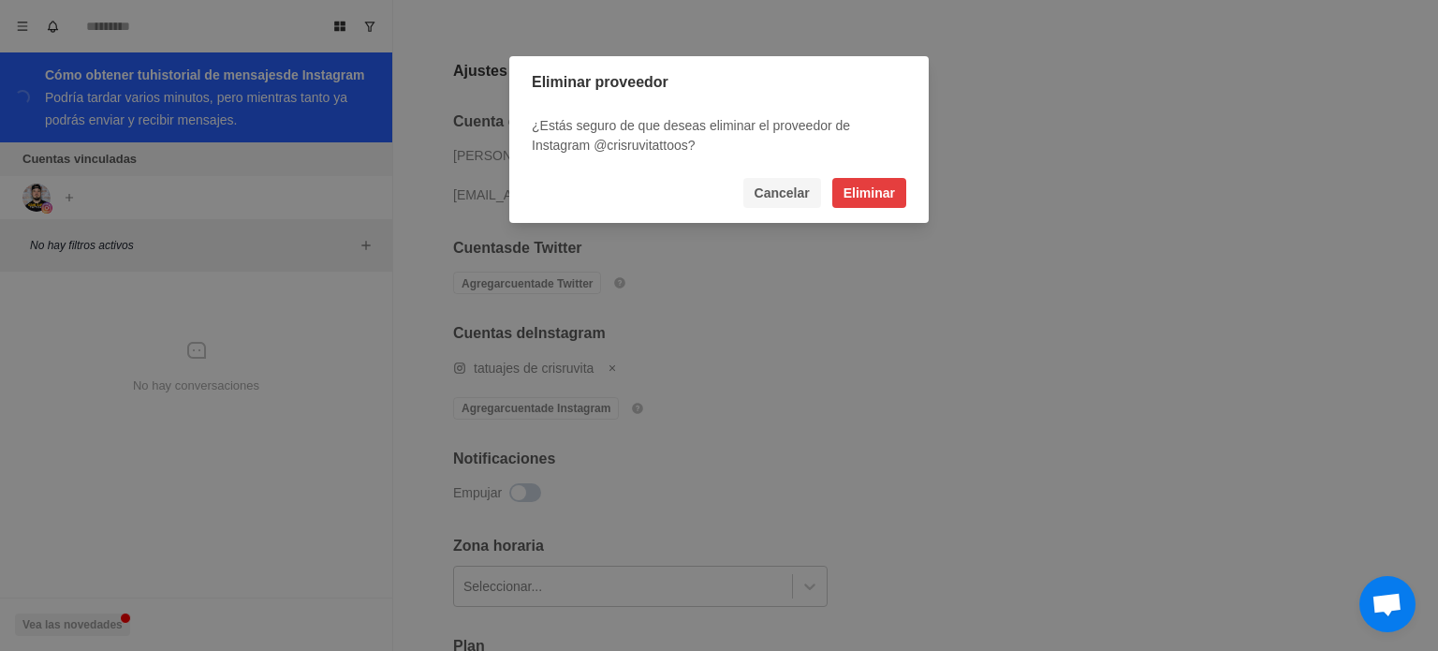
click at [790, 195] on font "Cancelar" at bounding box center [782, 192] width 55 height 15
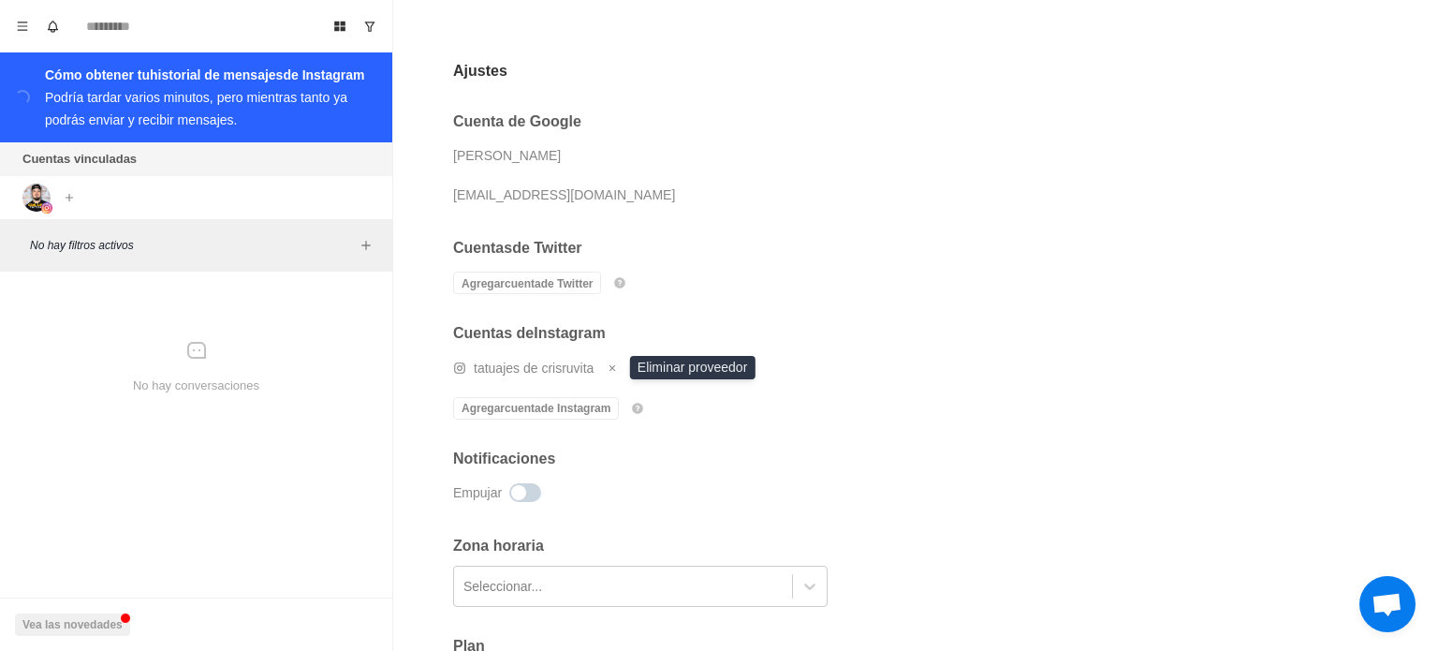
click at [483, 70] on font "Ajustes" at bounding box center [480, 71] width 54 height 16
click at [22, 24] on icon "Menú" at bounding box center [22, 26] width 13 height 13
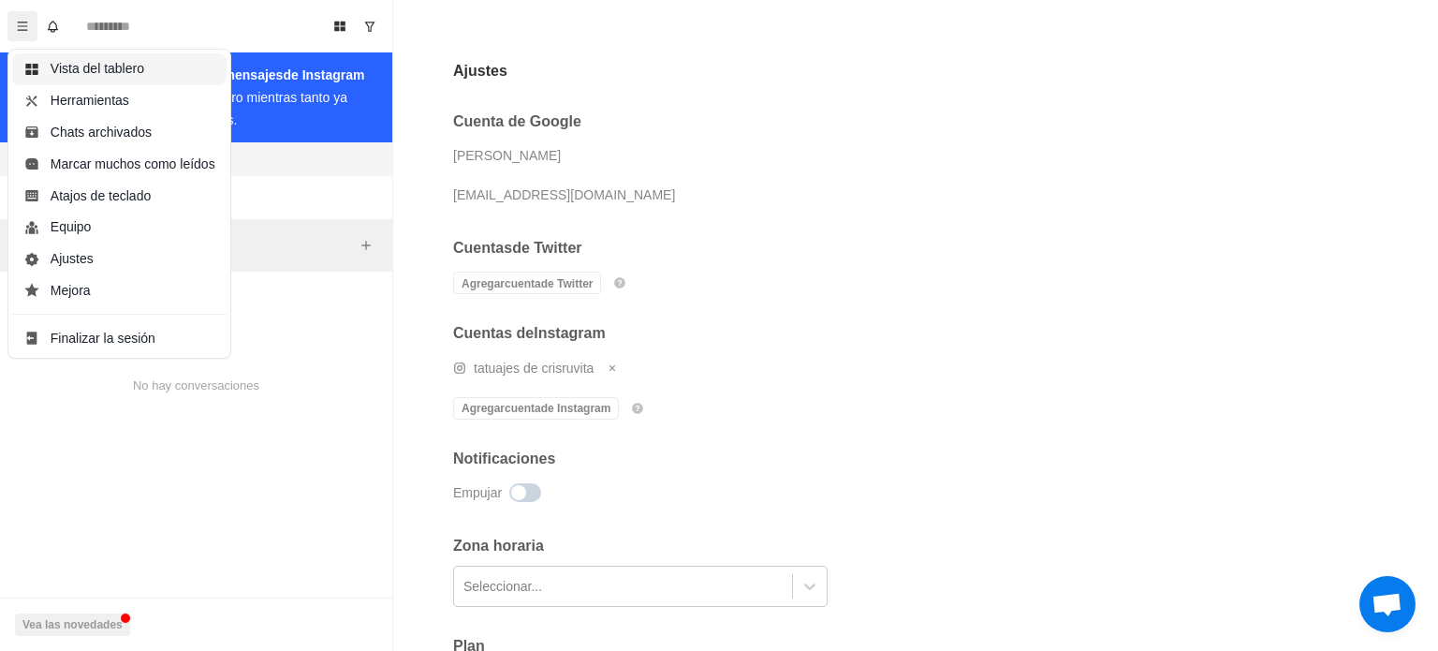
click at [67, 68] on button "Vista del tablero" at bounding box center [119, 69] width 214 height 32
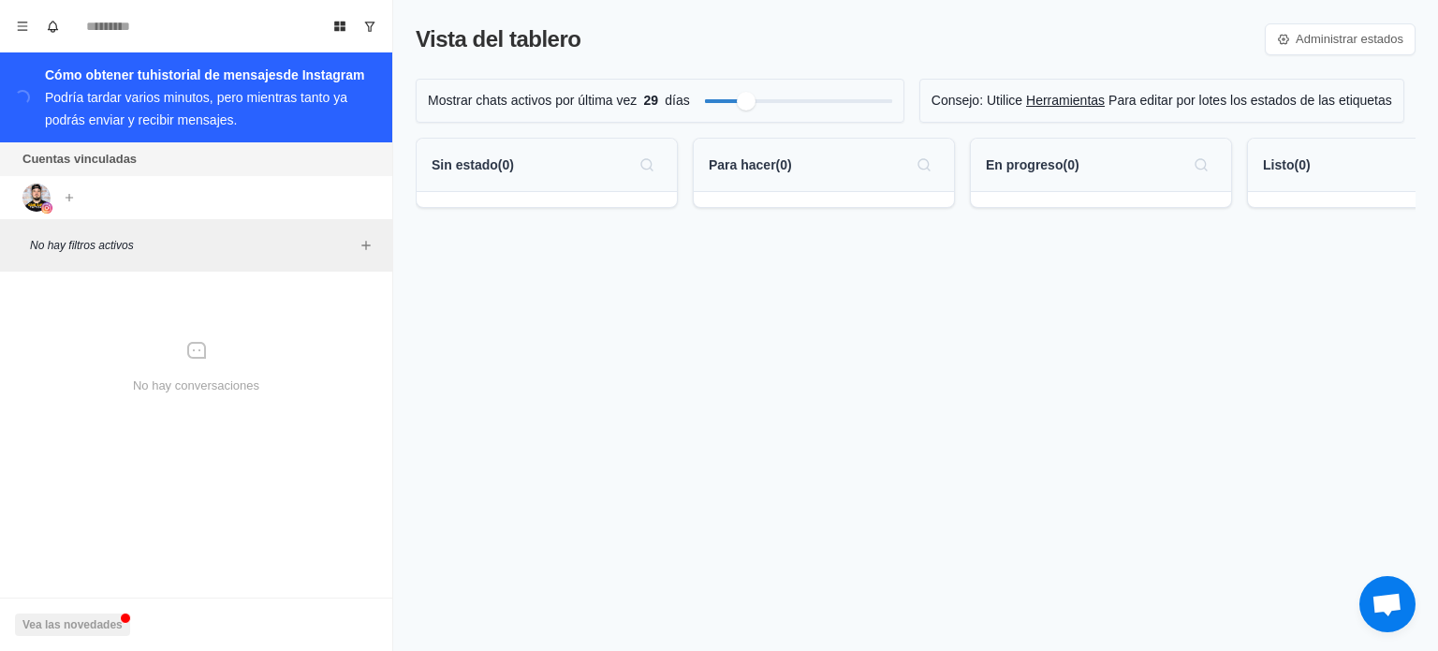
click at [307, 259] on div "No hay filtros activos" at bounding box center [196, 245] width 392 height 52
click at [30, 186] on img at bounding box center [36, 198] width 28 height 28
drag, startPoint x: 39, startPoint y: 66, endPoint x: 369, endPoint y: 74, distance: 329.7
click at [369, 74] on div "Cargando... Cómo obtener tu historial de mensajes de Instagram Podría tardar va…" at bounding box center [196, 97] width 392 height 90
copy div "Cómo obtener tu historial de mensajes de Instagram"
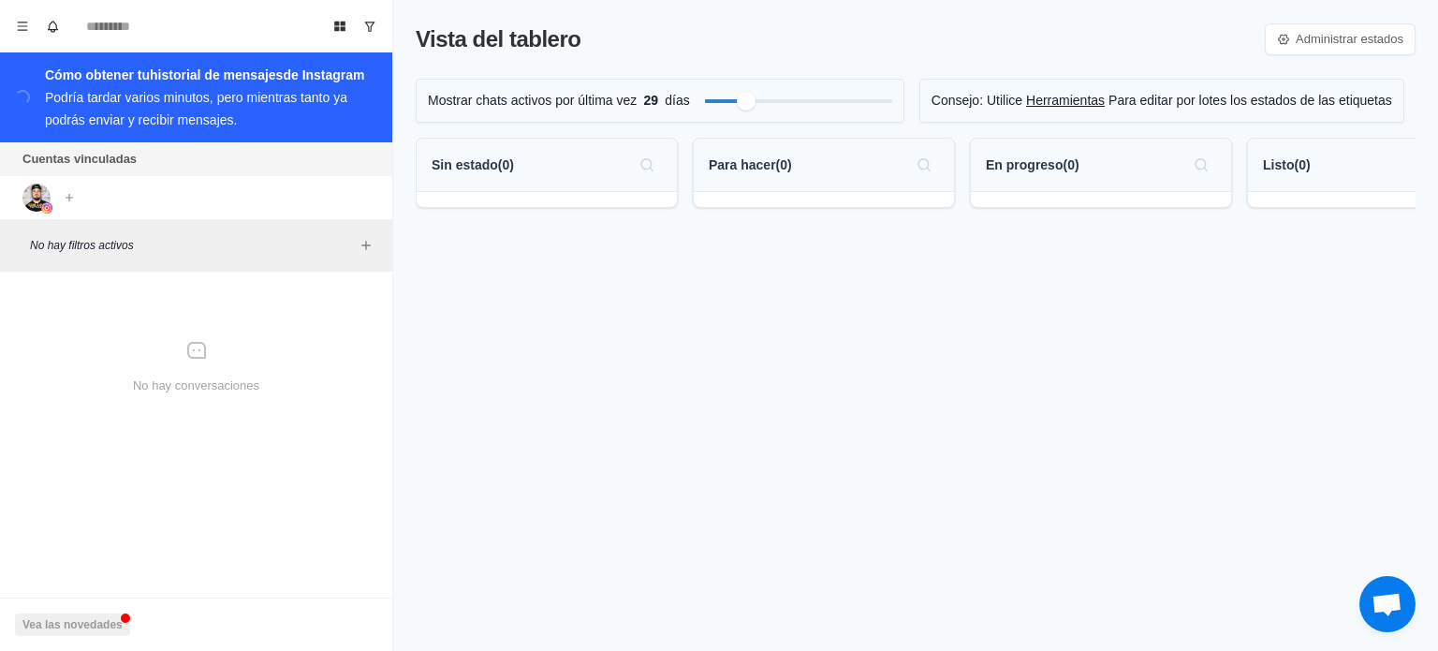
click at [301, 167] on div "Cuentas vinculadas" at bounding box center [196, 159] width 392 height 34
click at [128, 164] on div "Cuentas vinculadas" at bounding box center [196, 159] width 392 height 34
